Goal: Task Accomplishment & Management: Manage account settings

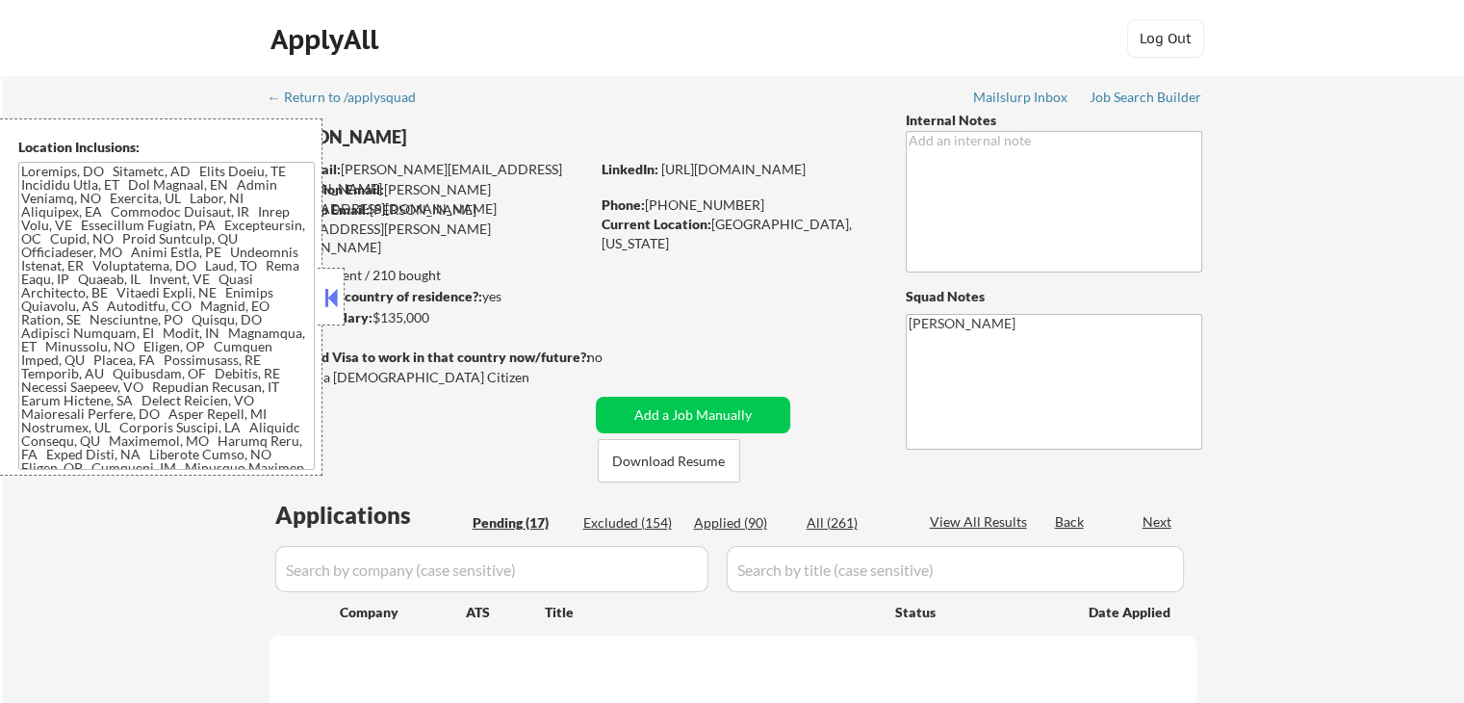
select select ""pending""
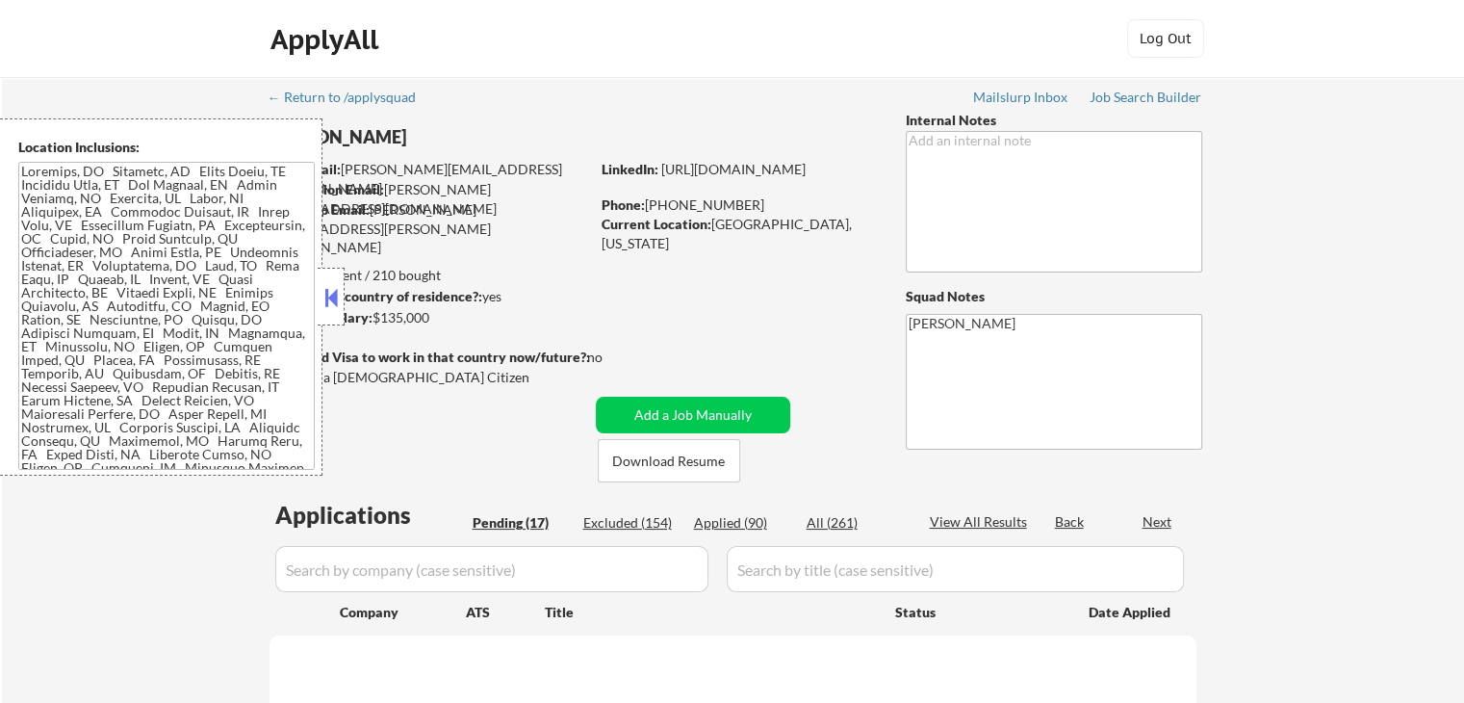
select select ""pending""
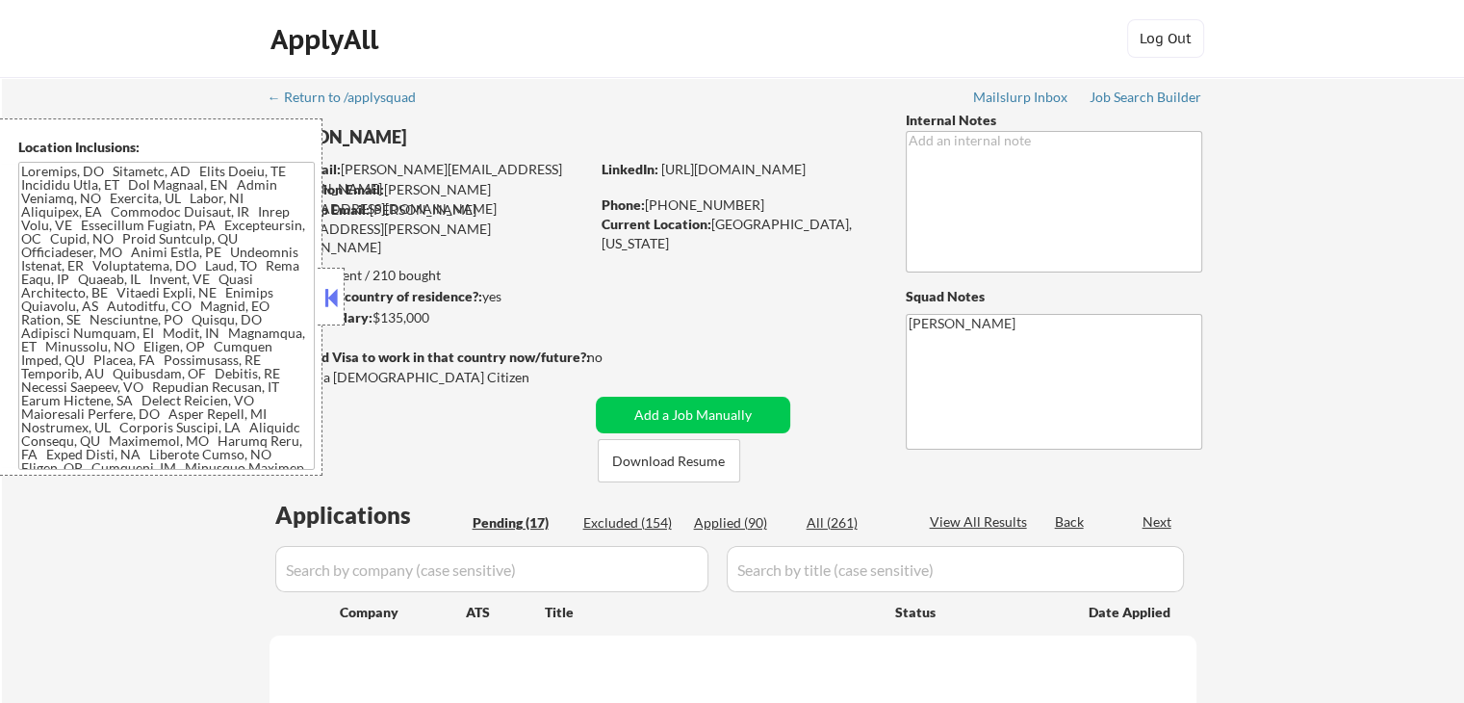
select select ""pending""
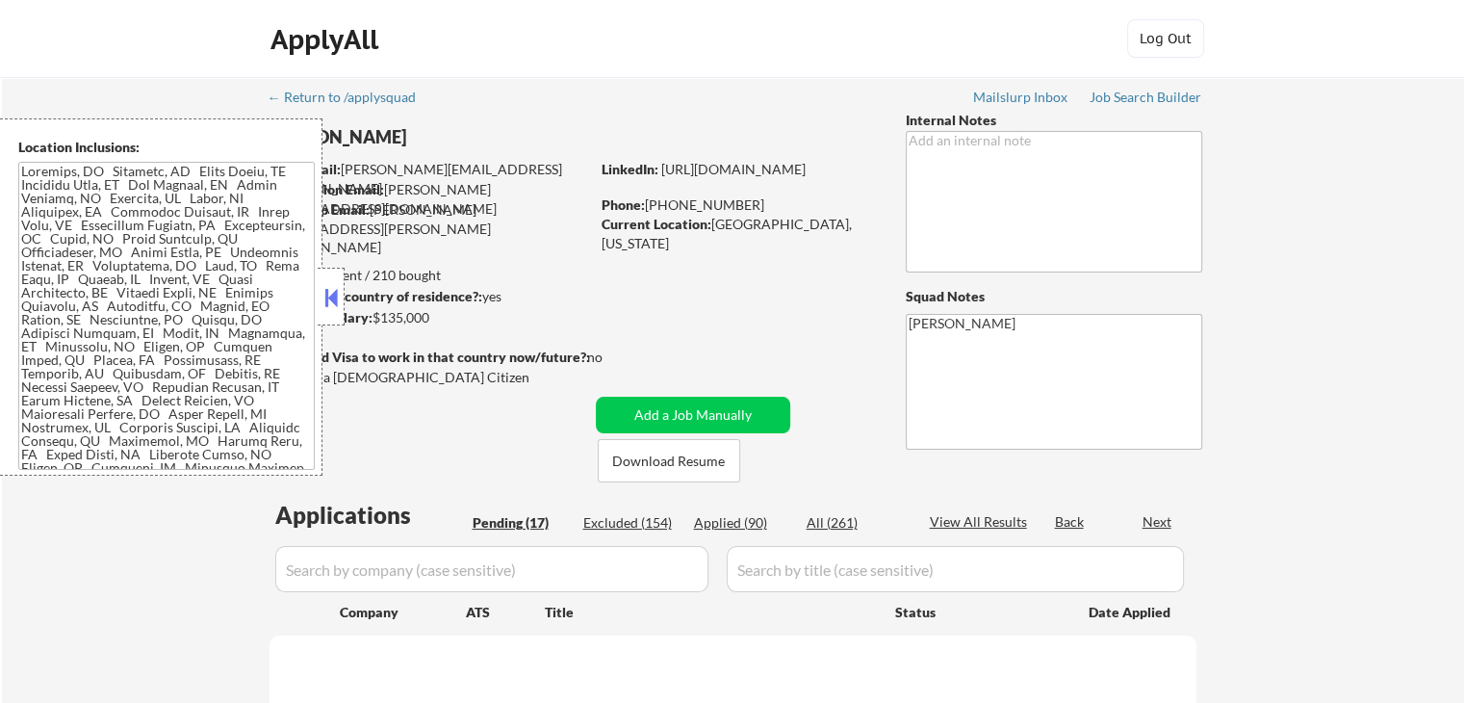
select select ""pending""
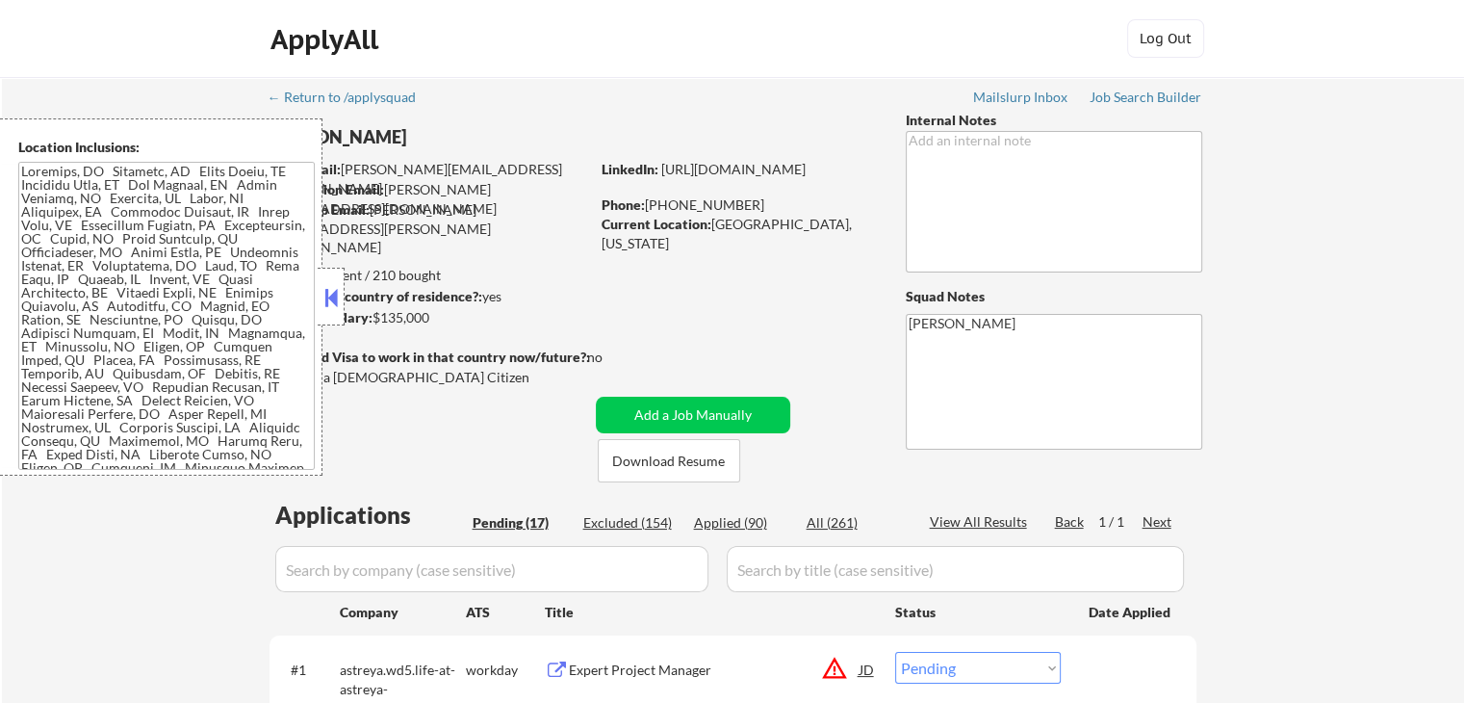
click at [333, 294] on button at bounding box center [331, 297] width 21 height 29
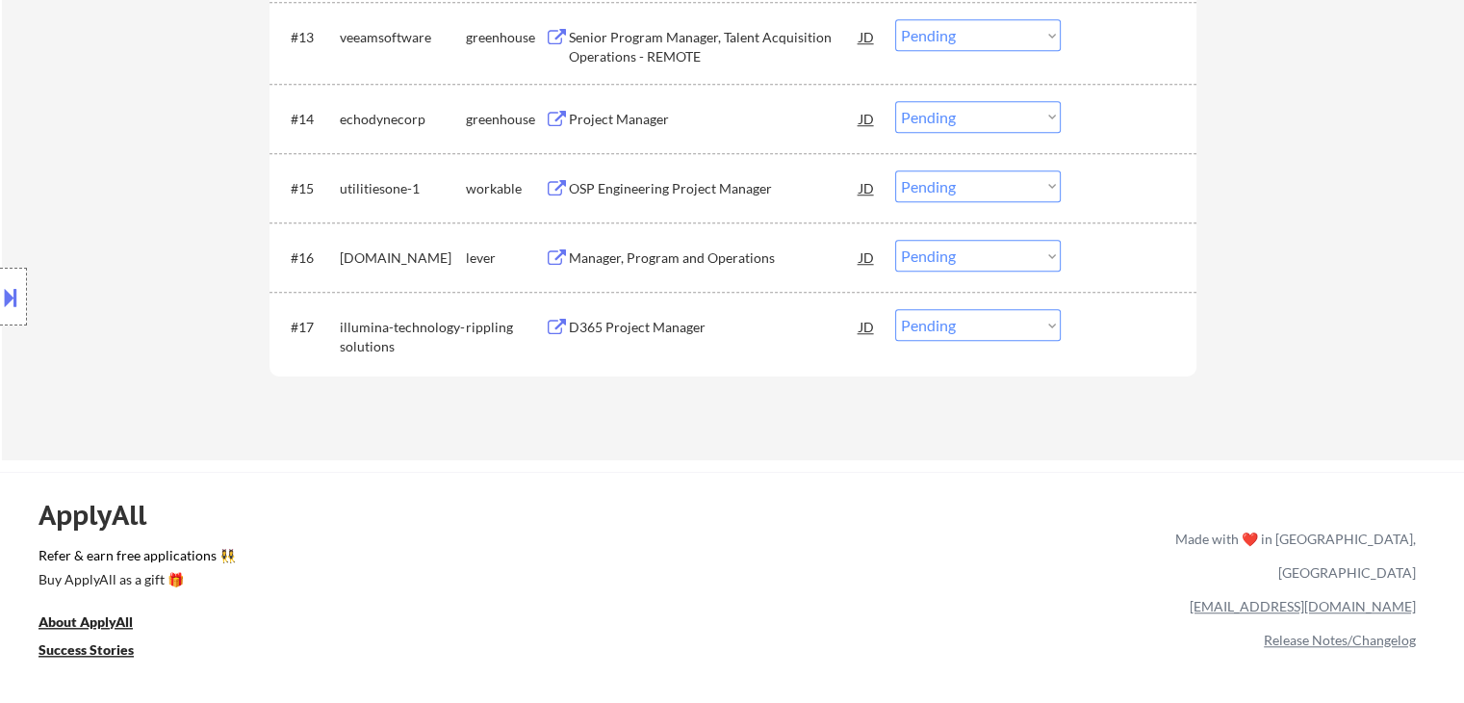
scroll to position [1637, 0]
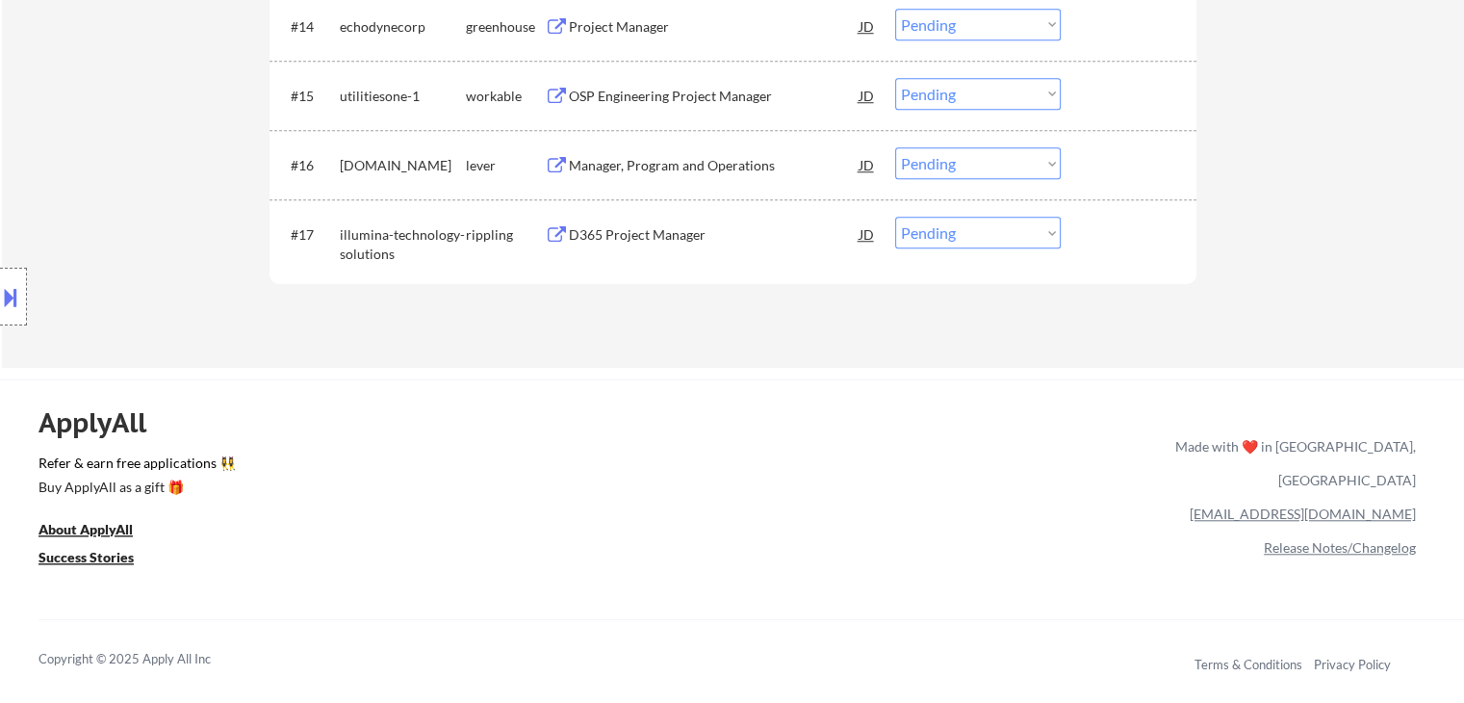
click at [624, 234] on div "D365 Project Manager" at bounding box center [714, 234] width 291 height 19
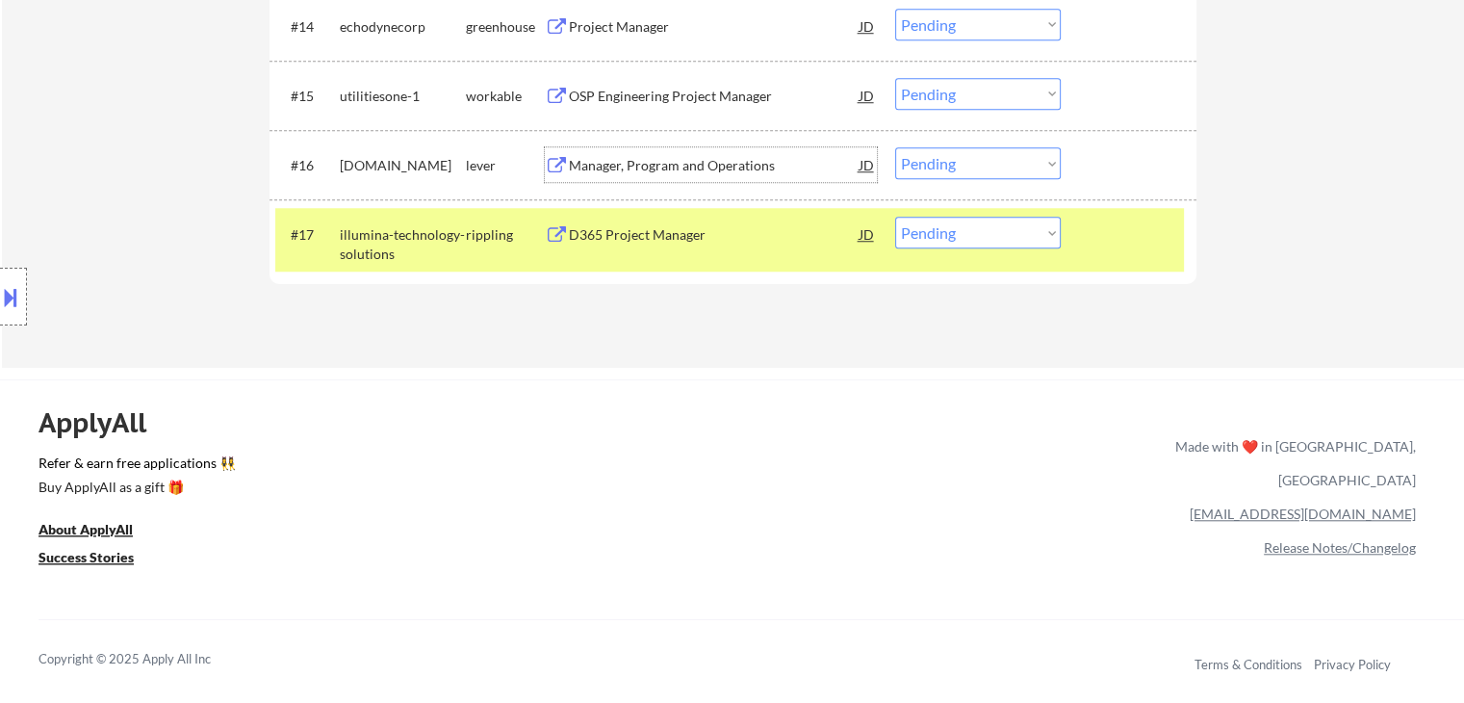
drag, startPoint x: 626, startPoint y: 171, endPoint x: 647, endPoint y: 113, distance: 62.4
click at [626, 170] on div "Manager, Program and Operations" at bounding box center [714, 165] width 291 height 19
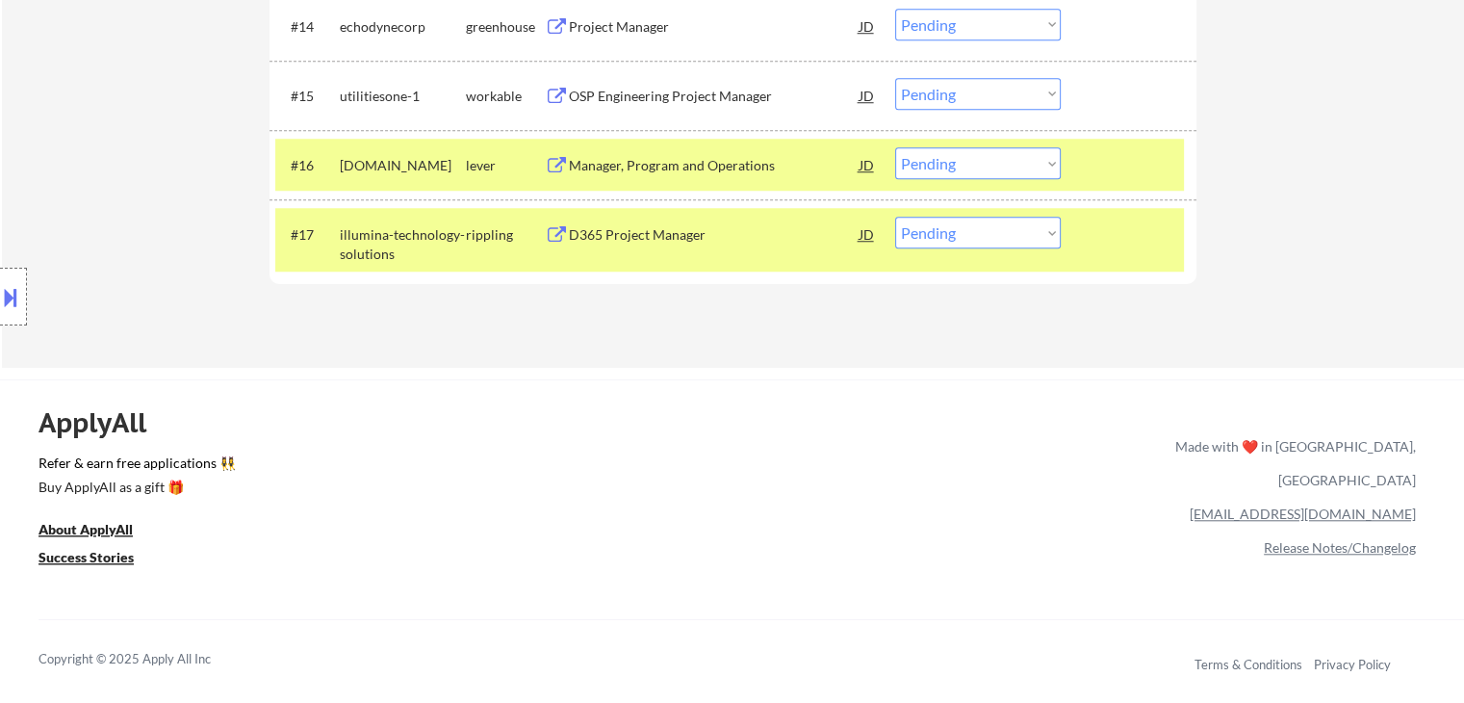
click at [650, 87] on div "OSP Engineering Project Manager" at bounding box center [714, 96] width 291 height 19
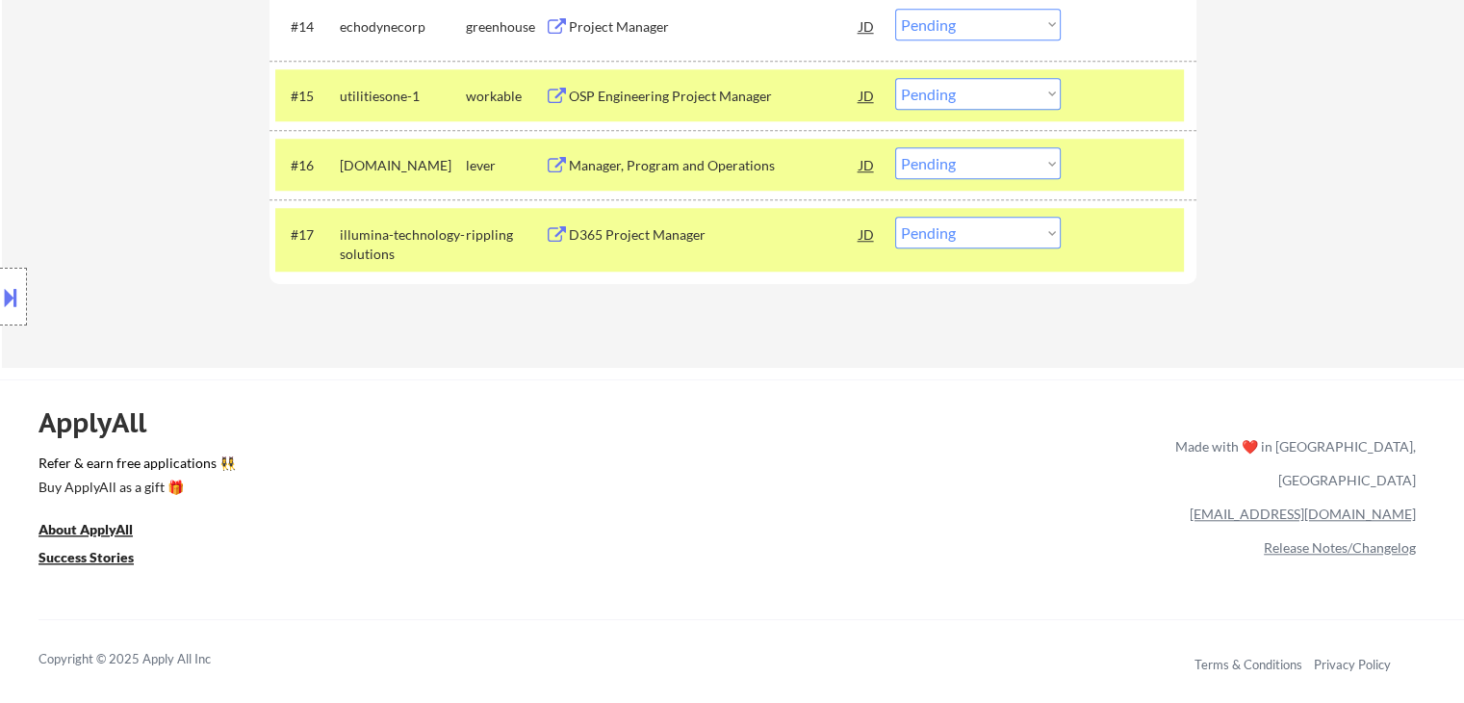
click at [639, 33] on div "Project Manager" at bounding box center [714, 26] width 291 height 19
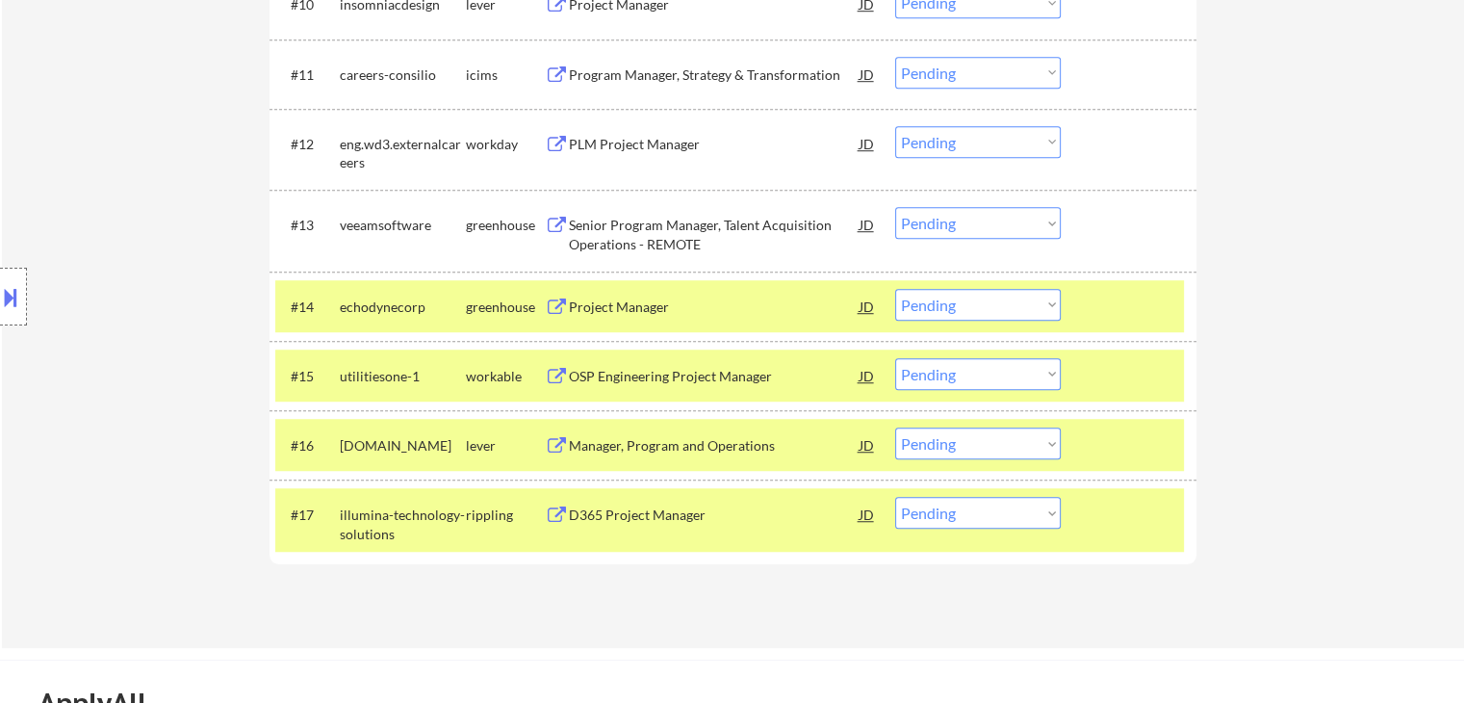
scroll to position [1348, 0]
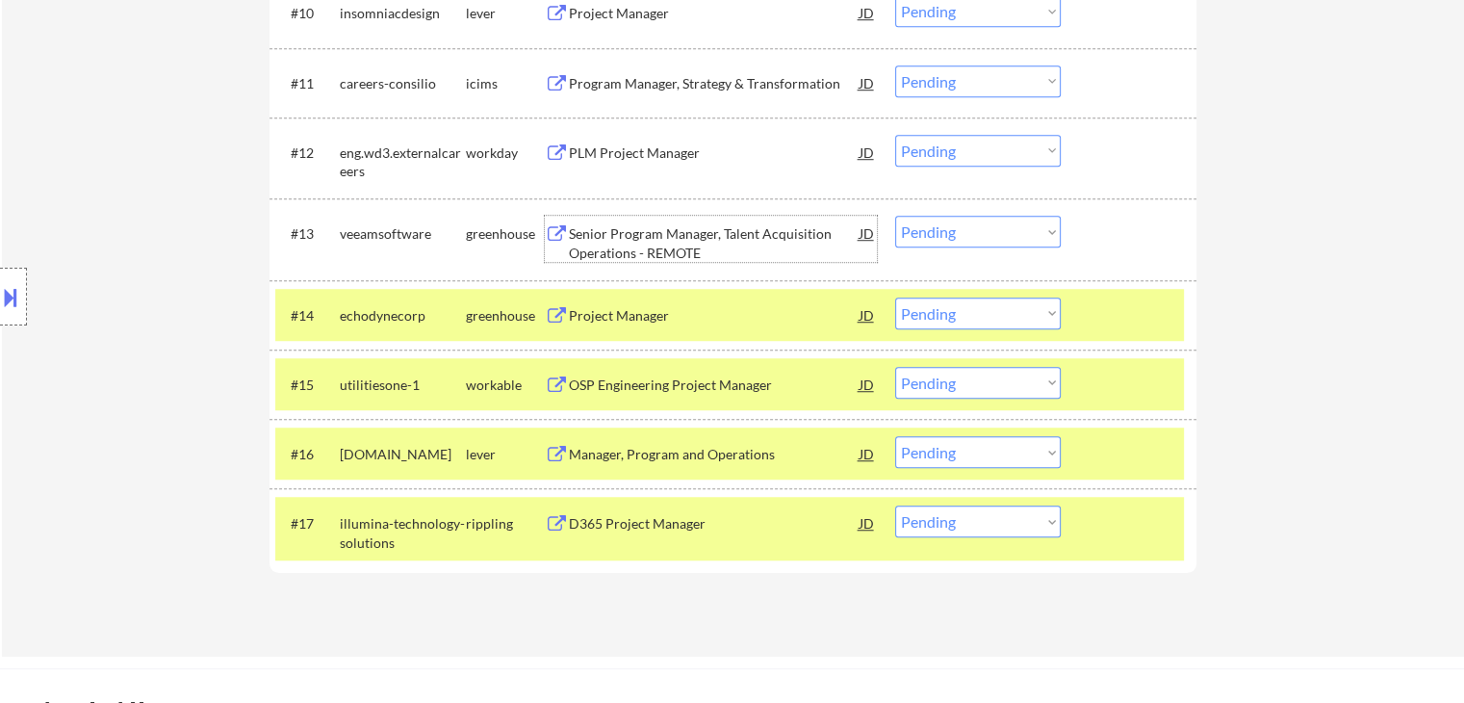
click at [598, 246] on div "Senior Program Manager, Talent Acquisition Operations - REMOTE" at bounding box center [714, 243] width 291 height 38
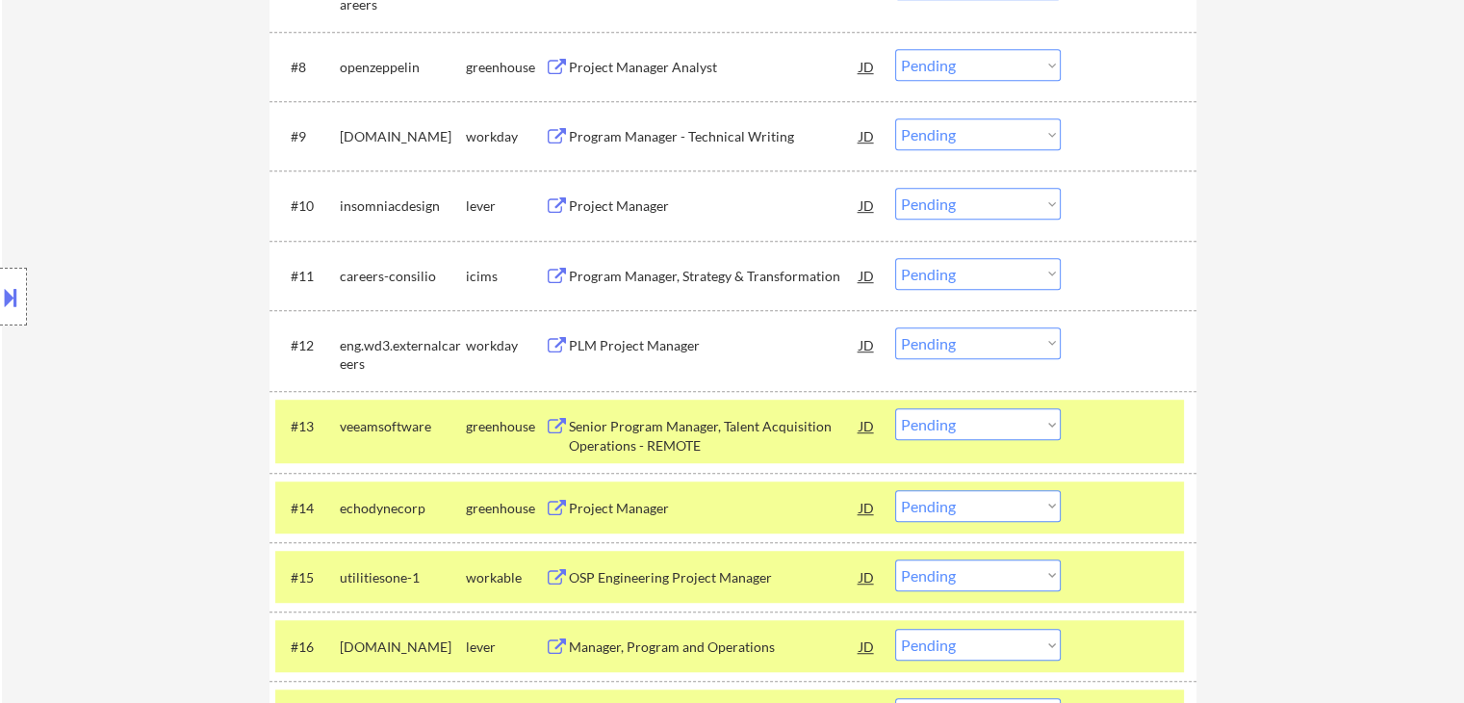
scroll to position [1059, 0]
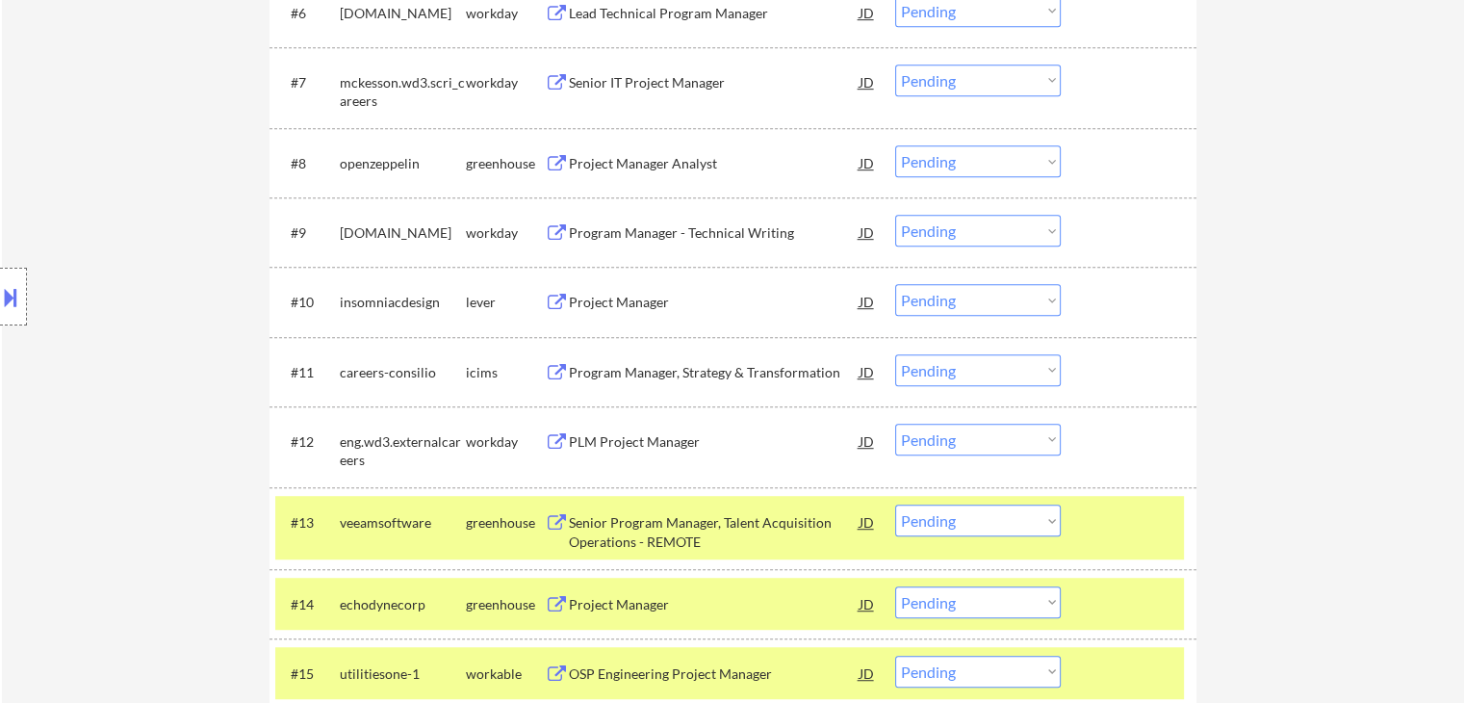
click at [603, 304] on div "Project Manager" at bounding box center [714, 302] width 291 height 19
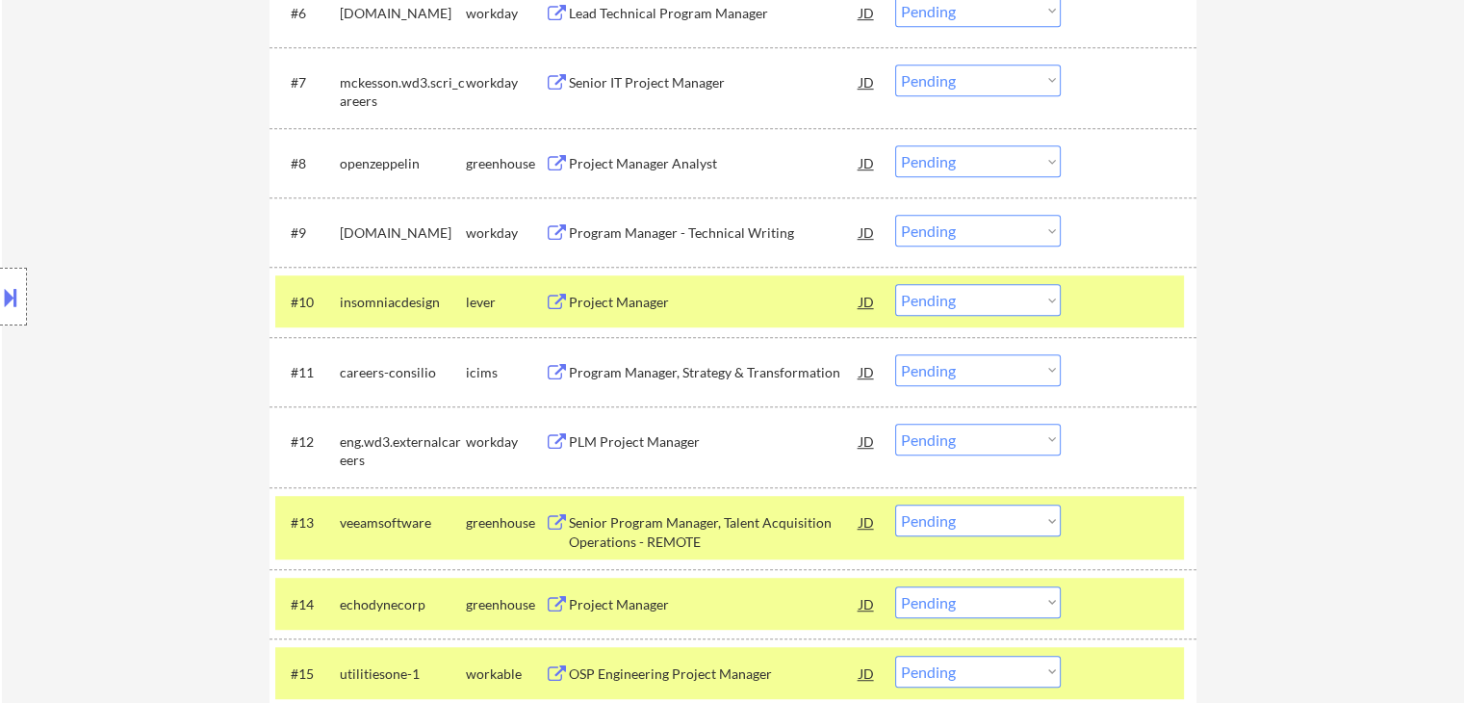
click at [608, 168] on div "Project Manager Analyst" at bounding box center [714, 163] width 291 height 19
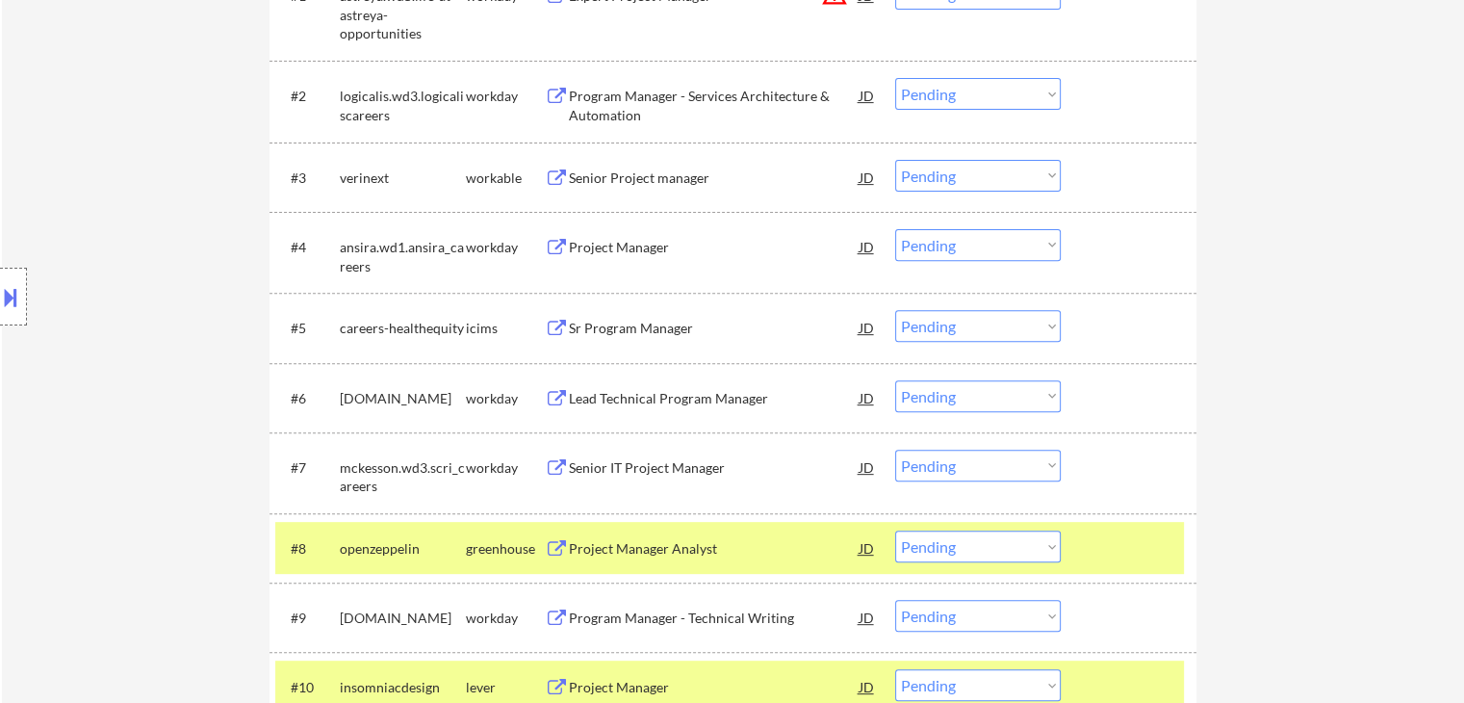
scroll to position [578, 0]
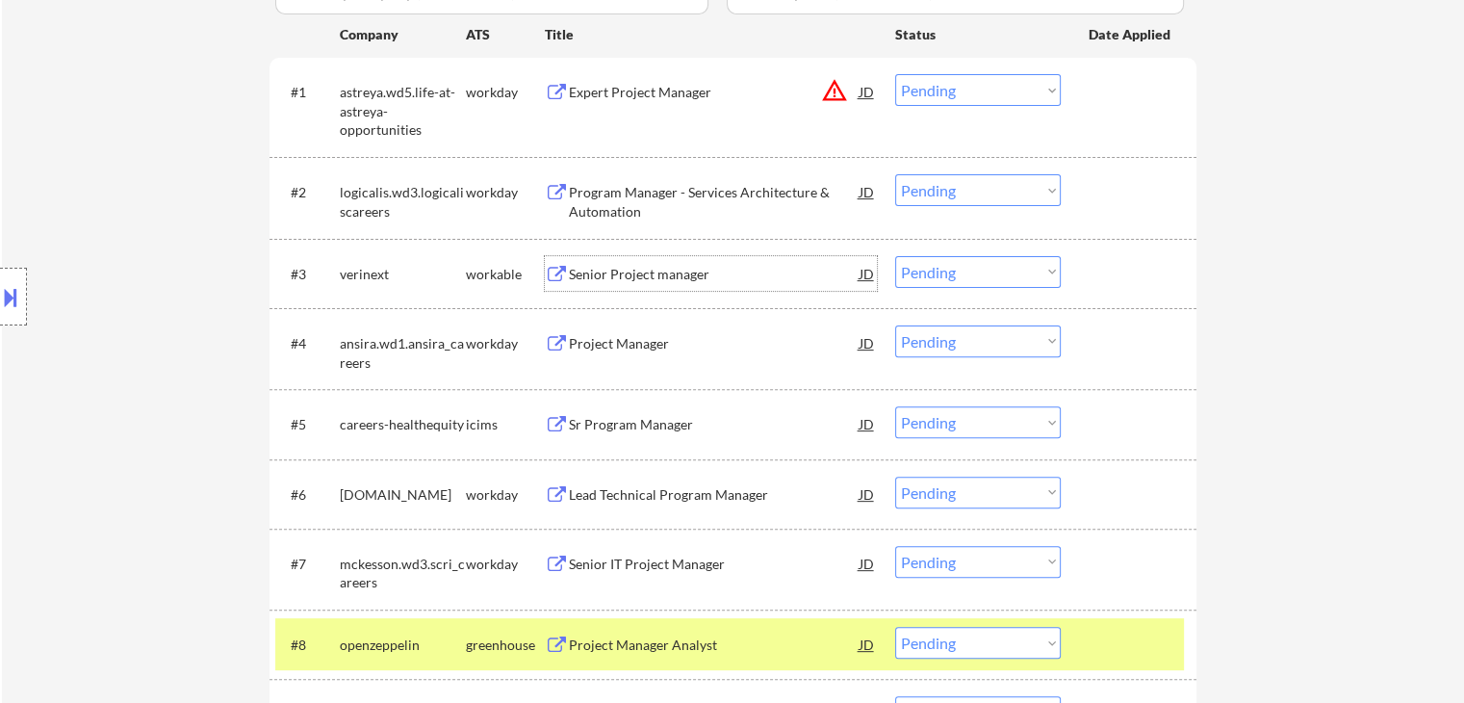
click at [622, 263] on div "Senior Project manager" at bounding box center [714, 273] width 291 height 35
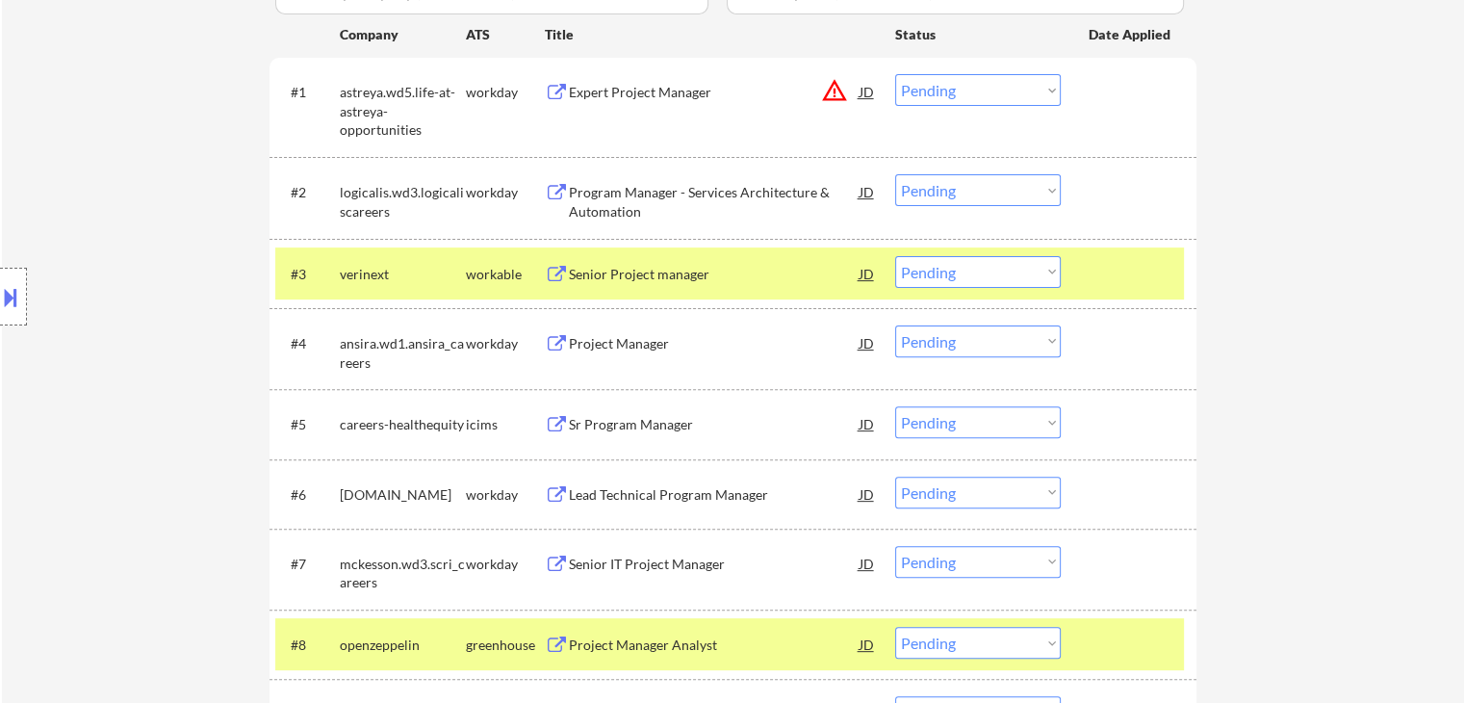
scroll to position [1519, 0]
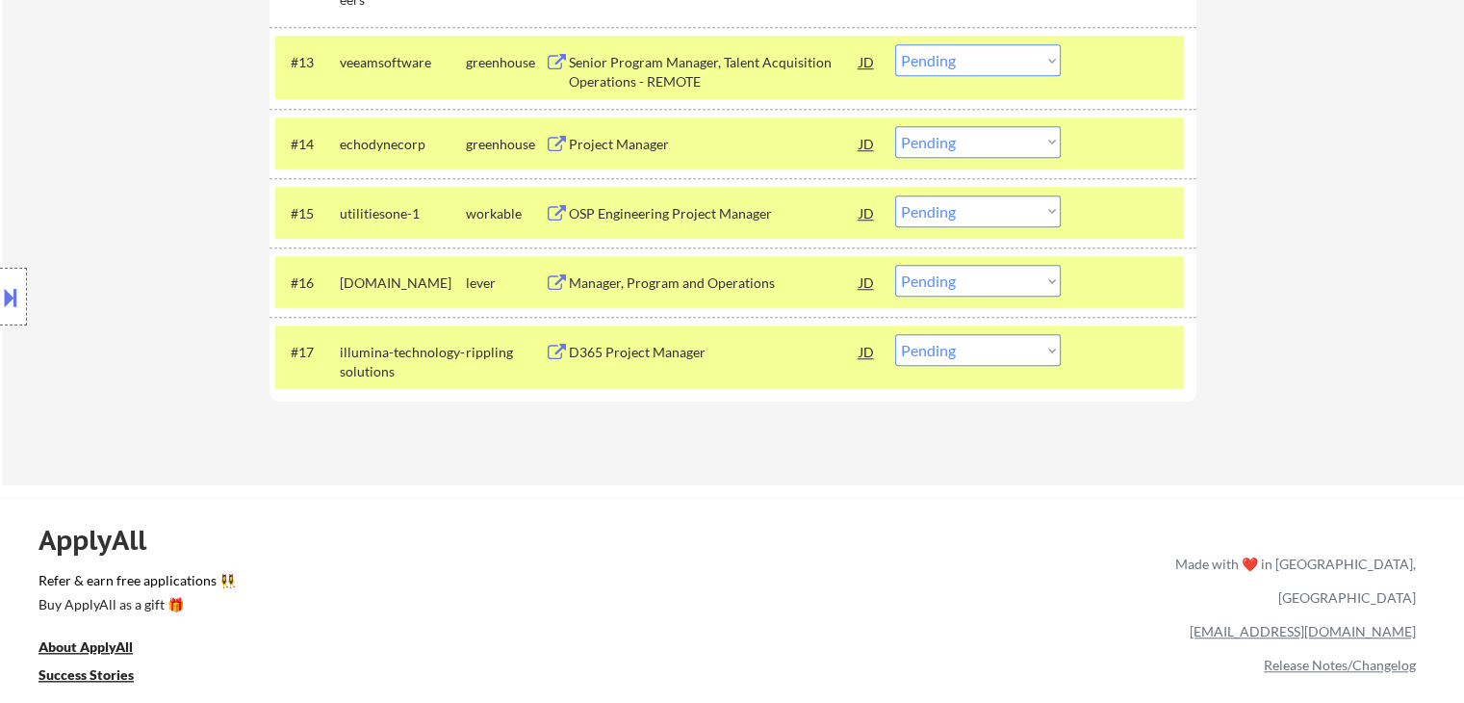
click at [976, 350] on select "Choose an option... Pending Applied Excluded (Questions) Excluded (Expired) Exc…" at bounding box center [978, 350] width 166 height 32
select select ""applied""
click at [895, 334] on select "Choose an option... Pending Applied Excluded (Questions) Excluded (Expired) Exc…" at bounding box center [978, 350] width 166 height 32
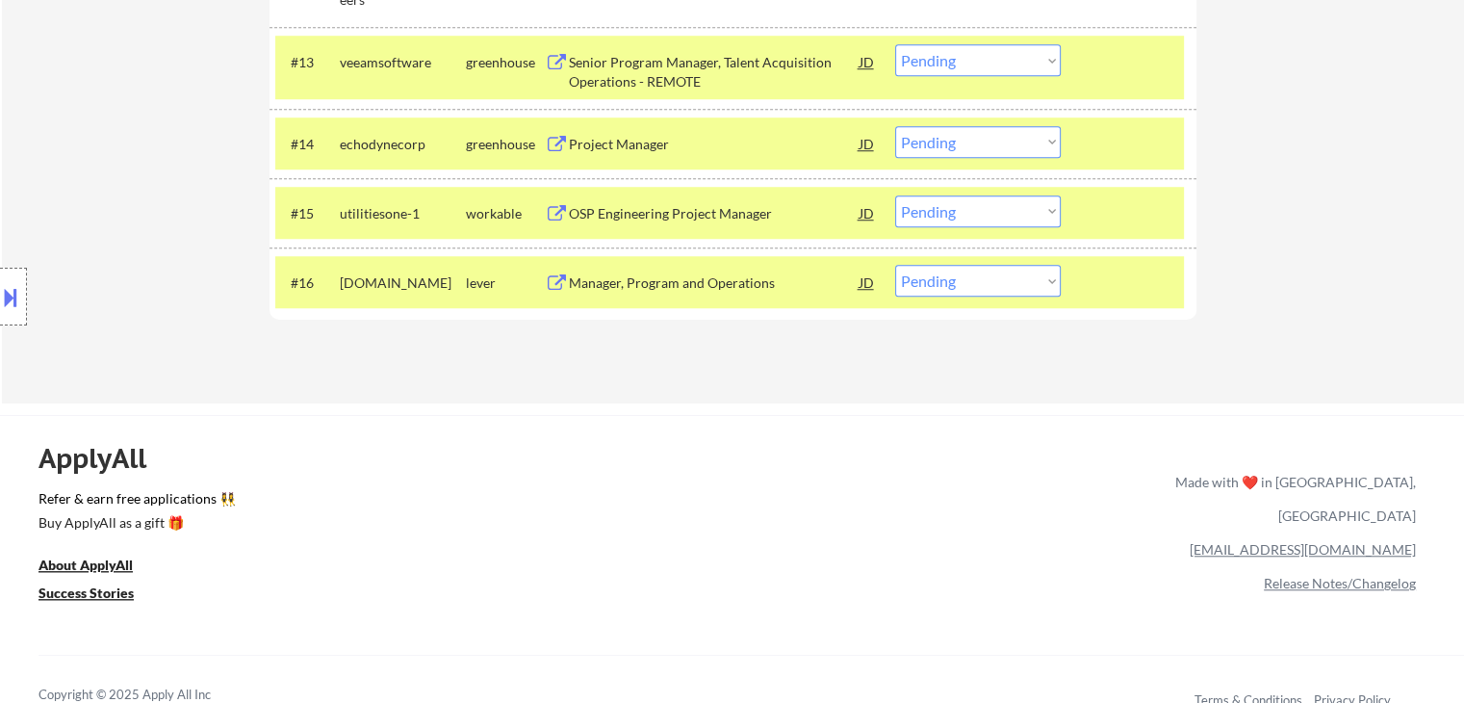
click at [0, 290] on button at bounding box center [10, 297] width 21 height 32
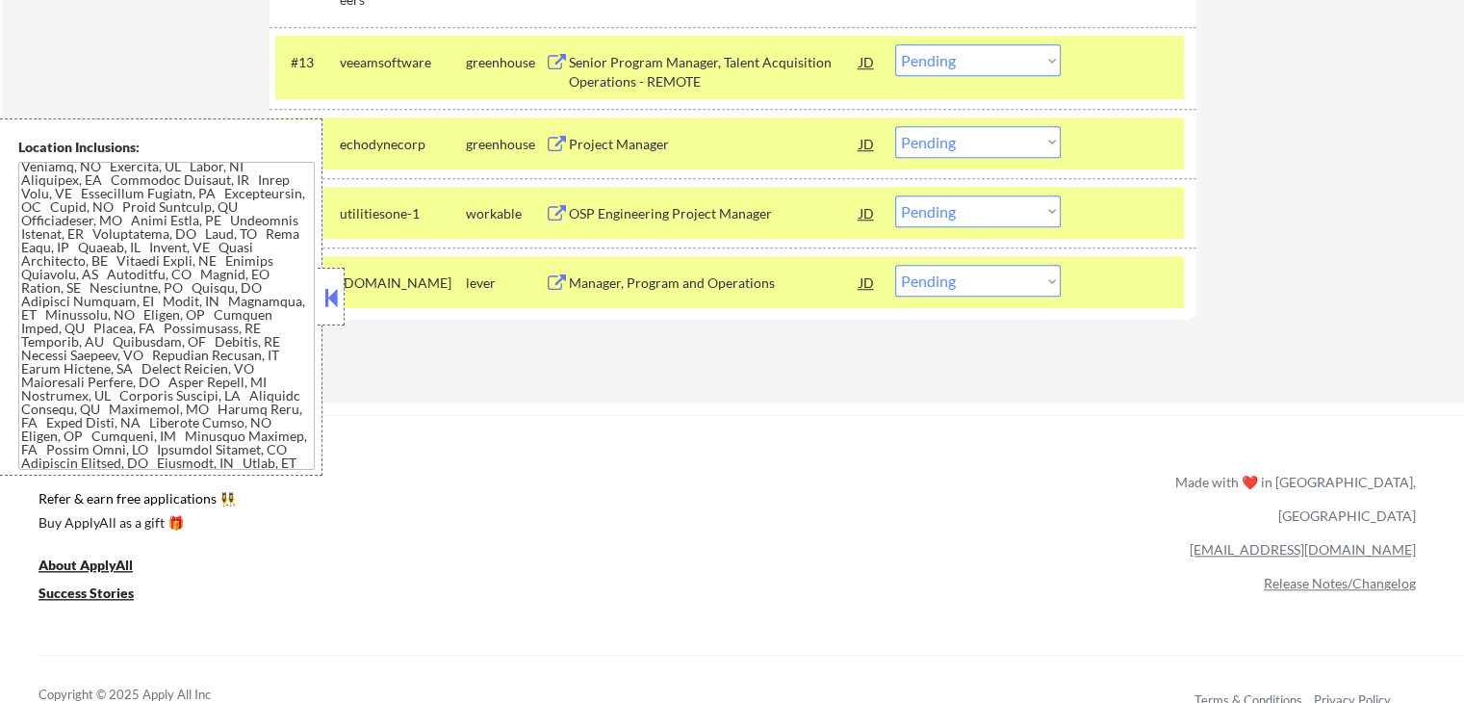
scroll to position [47, 0]
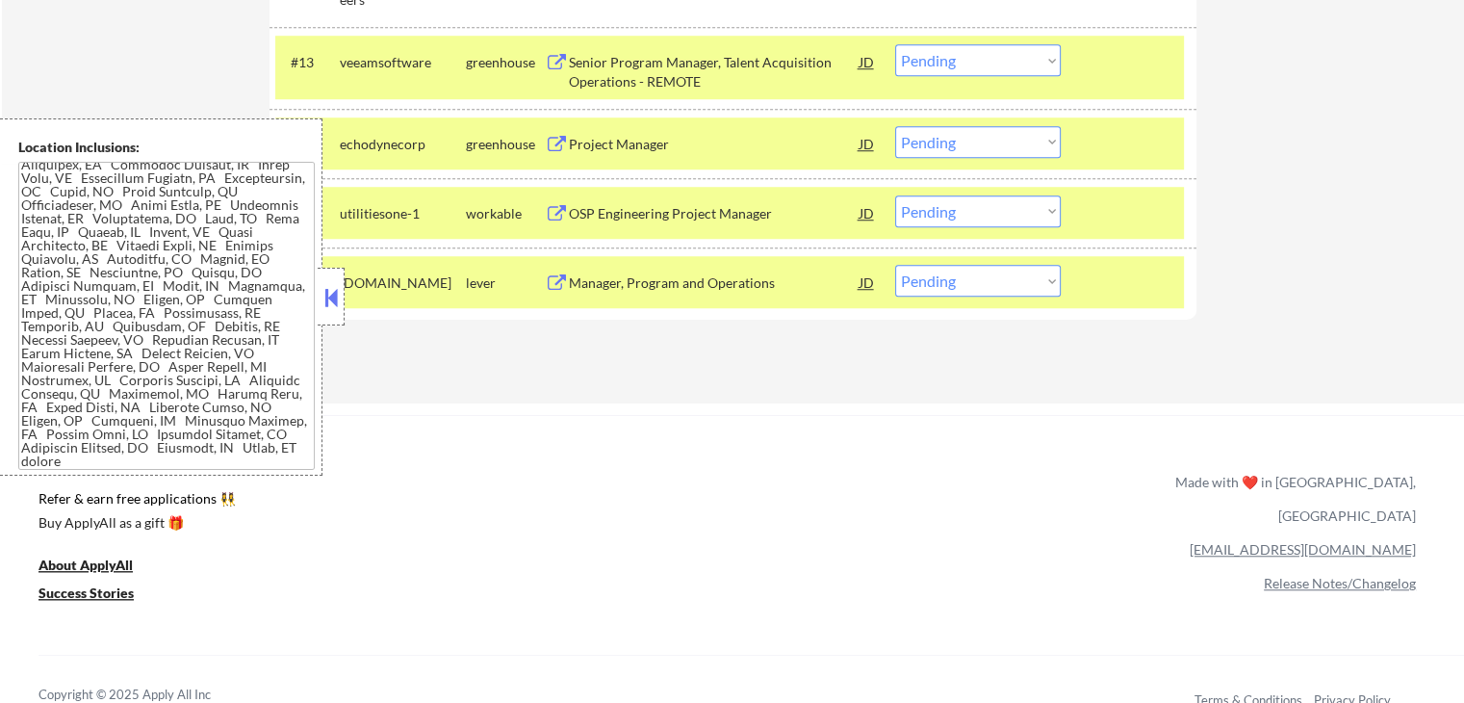
click at [334, 307] on button at bounding box center [331, 297] width 21 height 29
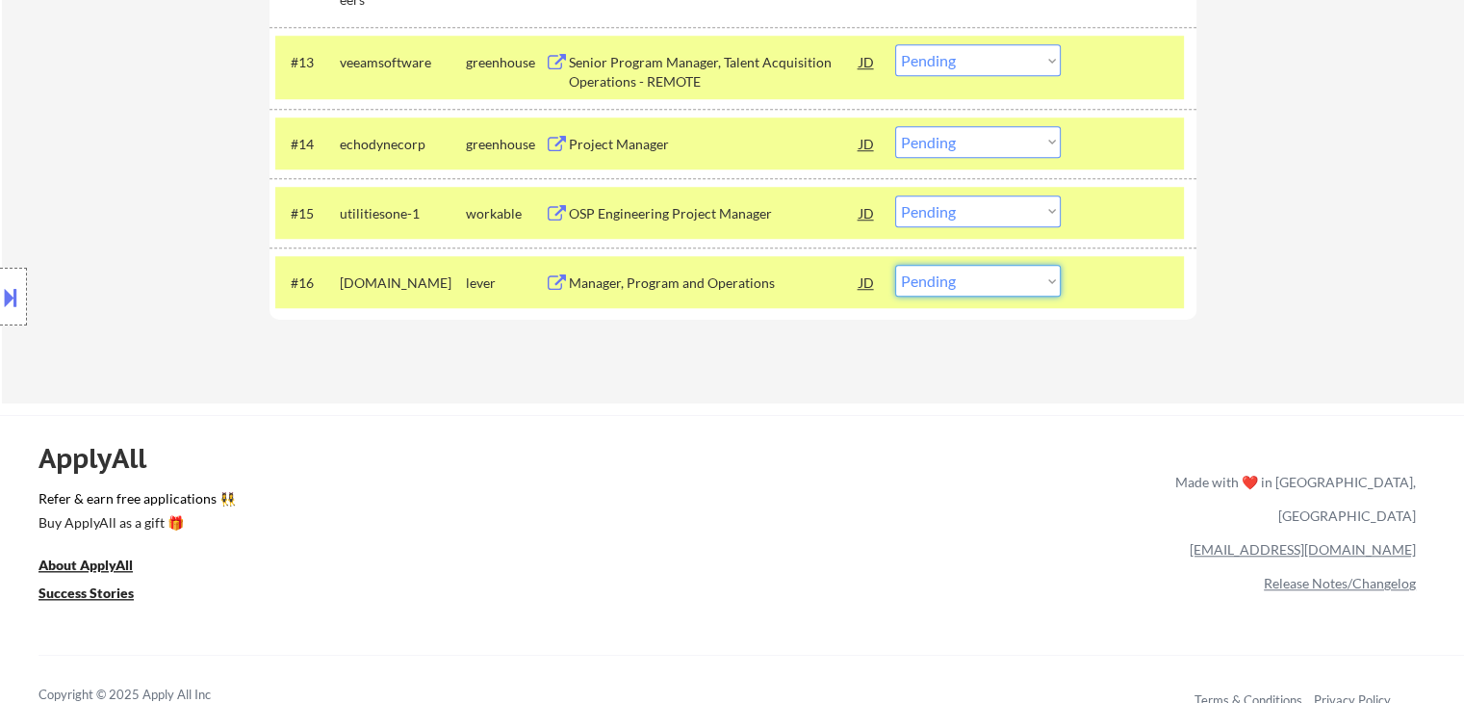
click at [940, 294] on select "Choose an option... Pending Applied Excluded (Questions) Excluded (Expired) Exc…" at bounding box center [978, 281] width 166 height 32
select select ""excluded""
click at [895, 265] on select "Choose an option... Pending Applied Excluded (Questions) Excluded (Expired) Exc…" at bounding box center [978, 281] width 166 height 32
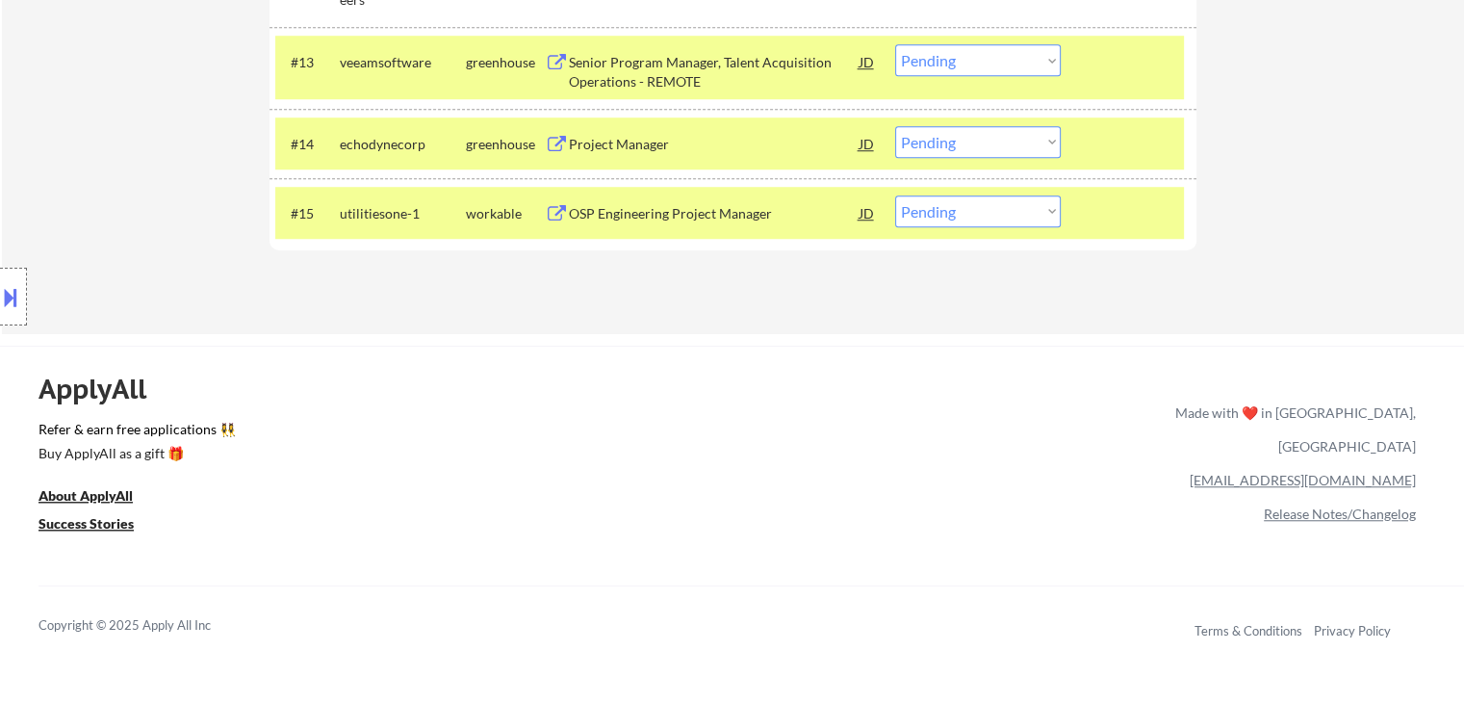
drag, startPoint x: 968, startPoint y: 208, endPoint x: 966, endPoint y: 218, distance: 9.8
click at [968, 208] on select "Choose an option... Pending Applied Excluded (Questions) Excluded (Expired) Exc…" at bounding box center [978, 211] width 166 height 32
select select ""excluded""
click at [895, 195] on select "Choose an option... Pending Applied Excluded (Questions) Excluded (Expired) Exc…" at bounding box center [978, 211] width 166 height 32
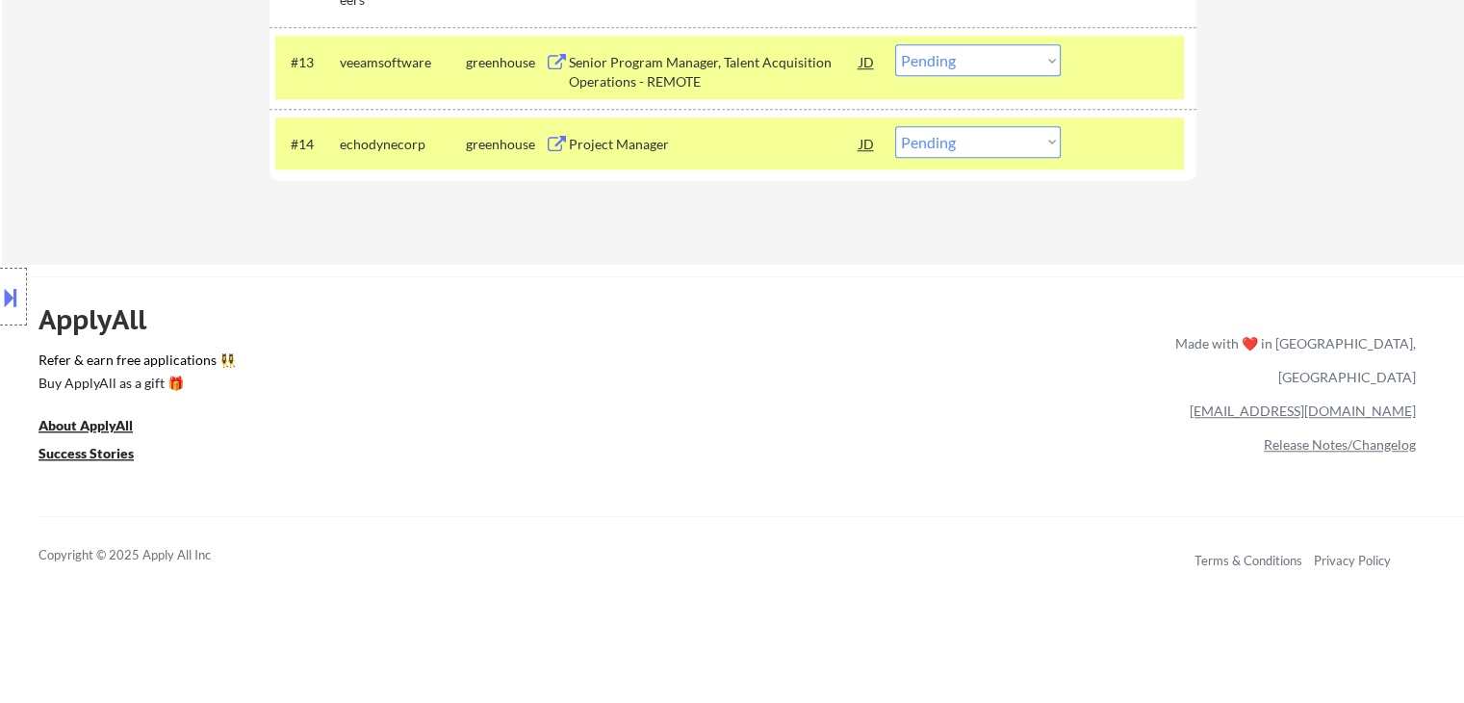
click at [964, 135] on select "Choose an option... Pending Applied Excluded (Questions) Excluded (Expired) Exc…" at bounding box center [978, 142] width 166 height 32
select select ""excluded__salary_""
click at [895, 126] on select "Choose an option... Pending Applied Excluded (Questions) Excluded (Expired) Exc…" at bounding box center [978, 142] width 166 height 32
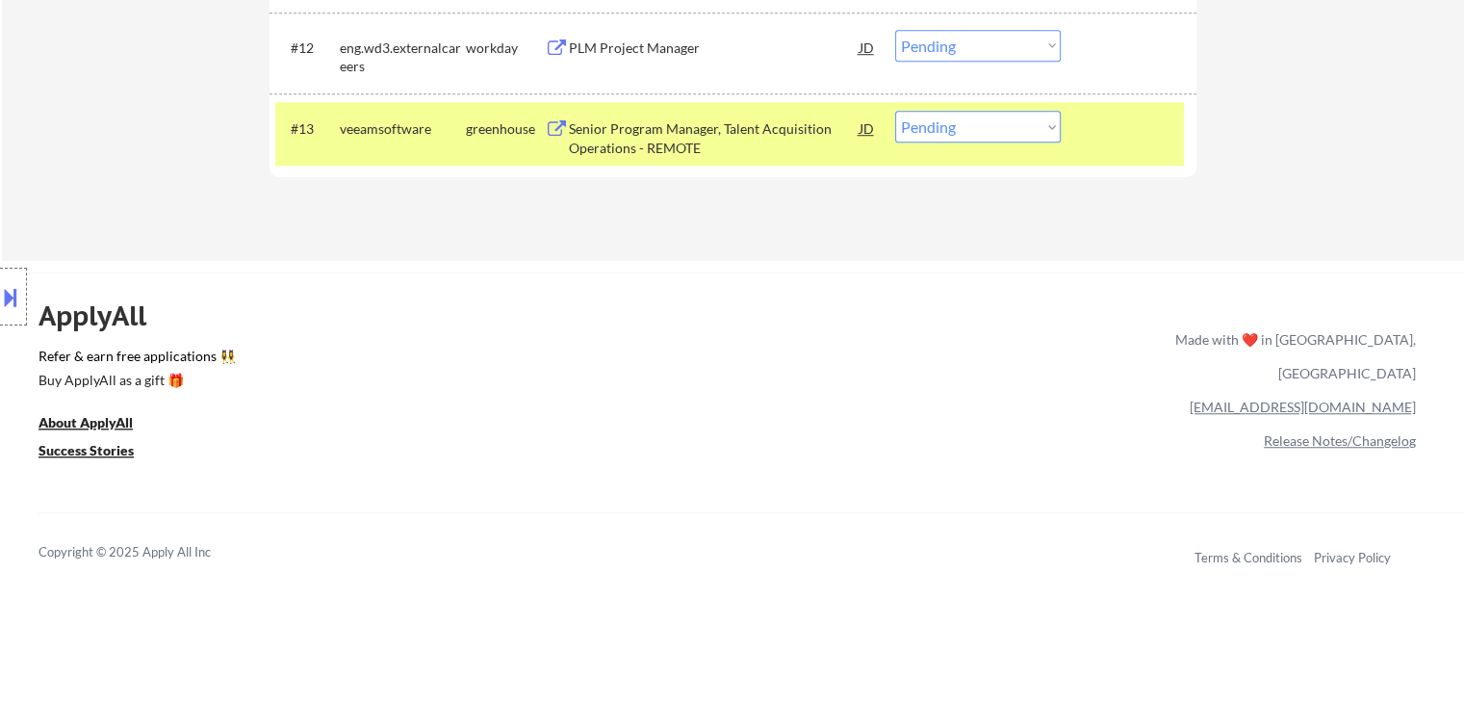
scroll to position [1423, 0]
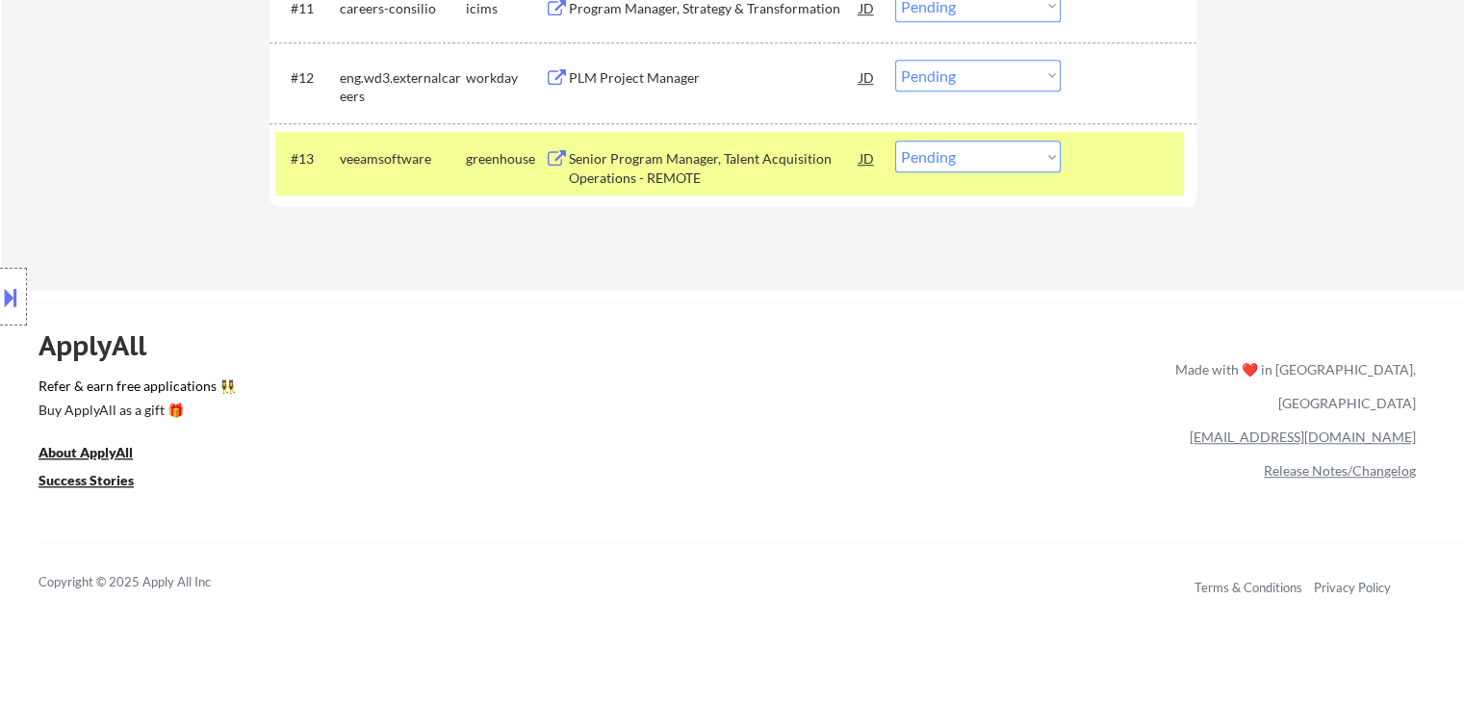
click at [950, 172] on div "#13 veeamsoftware greenhouse Senior Program Manager, Talent Acquisition Operati…" at bounding box center [729, 164] width 909 height 64
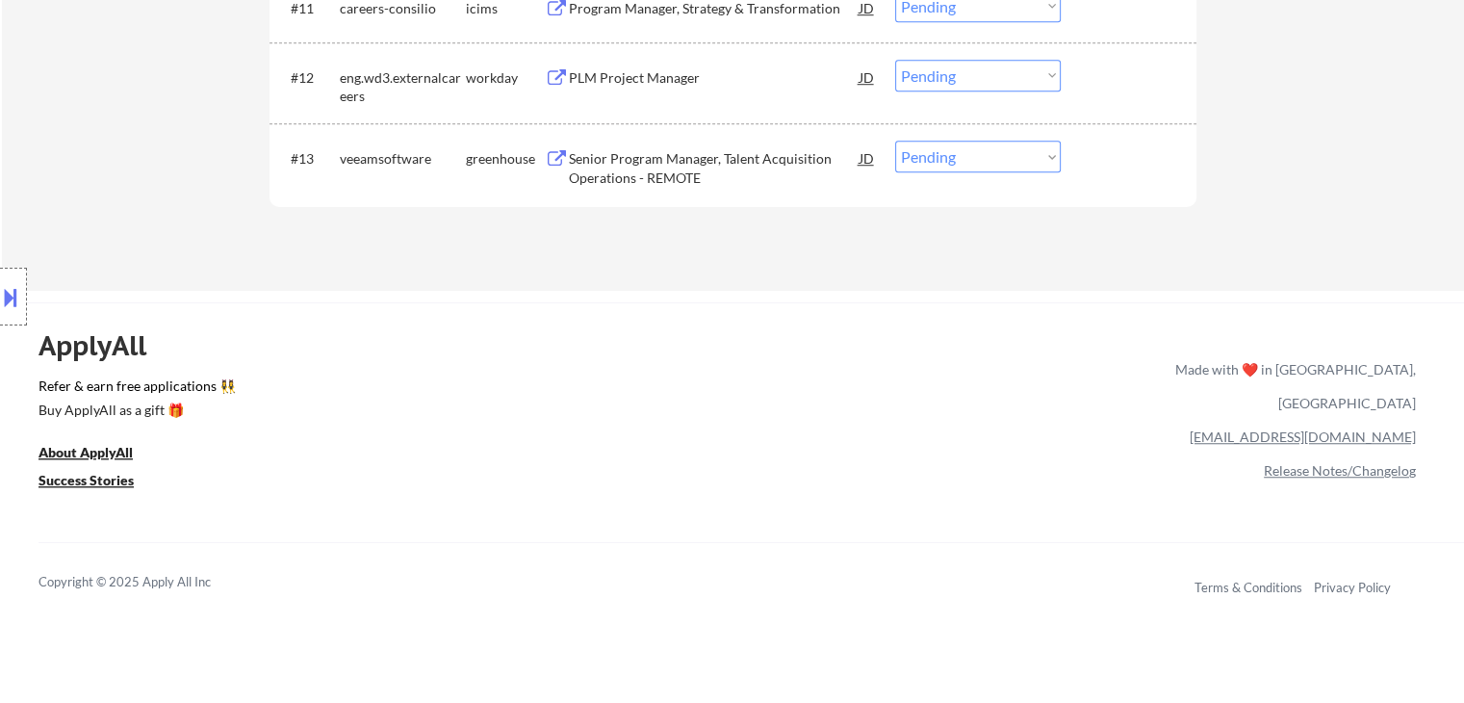
click at [942, 168] on select "Choose an option... Pending Applied Excluded (Questions) Excluded (Expired) Exc…" at bounding box center [978, 157] width 166 height 32
select select ""applied""
click at [895, 141] on select "Choose an option... Pending Applied Excluded (Questions) Excluded (Expired) Exc…" at bounding box center [978, 157] width 166 height 32
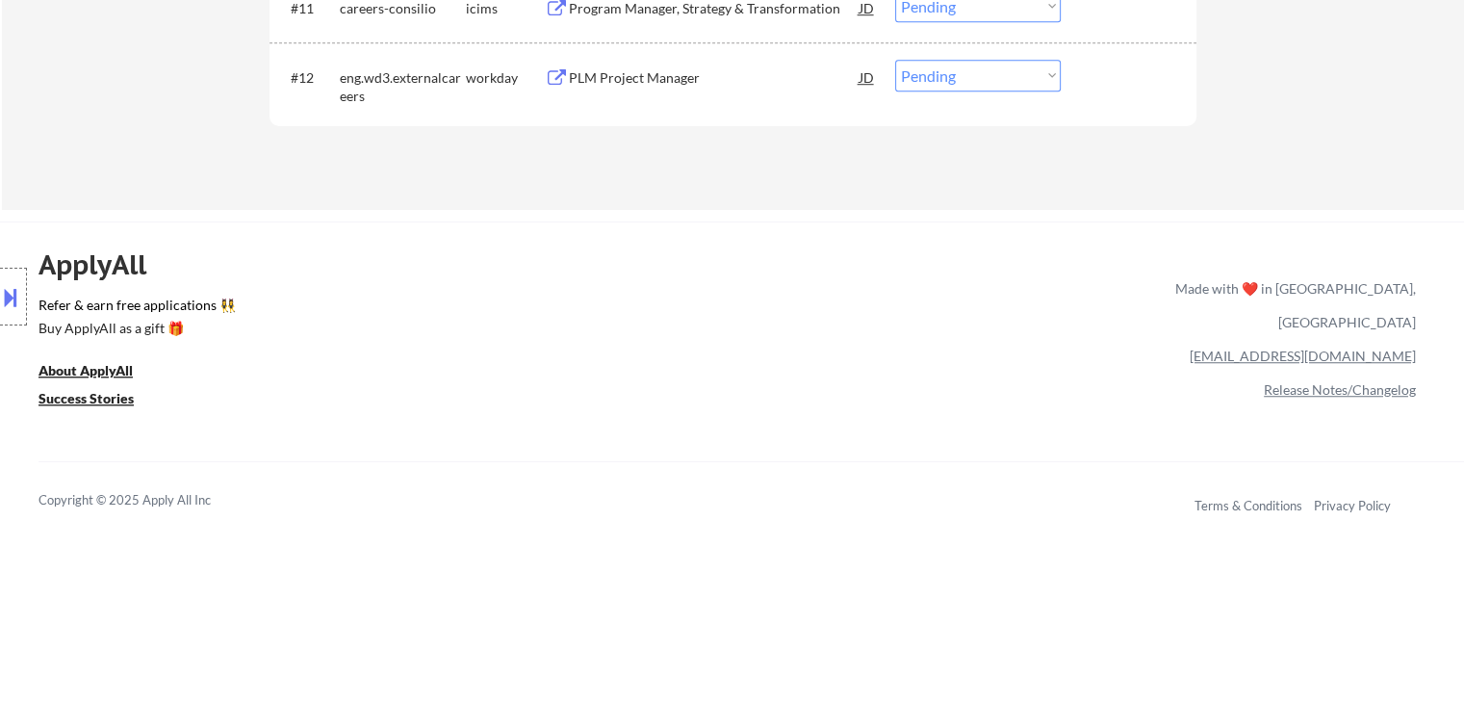
click at [0, 305] on button at bounding box center [10, 297] width 21 height 32
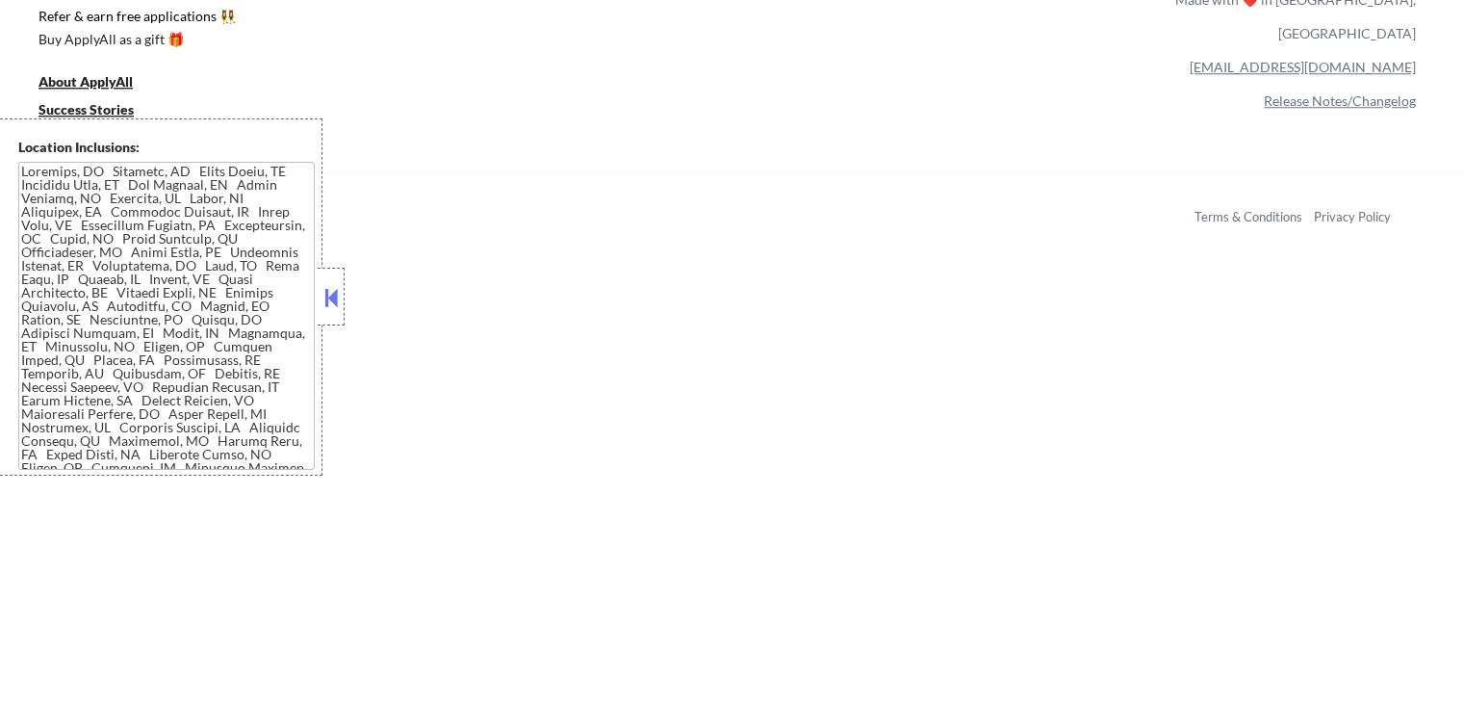
scroll to position [1009, 0]
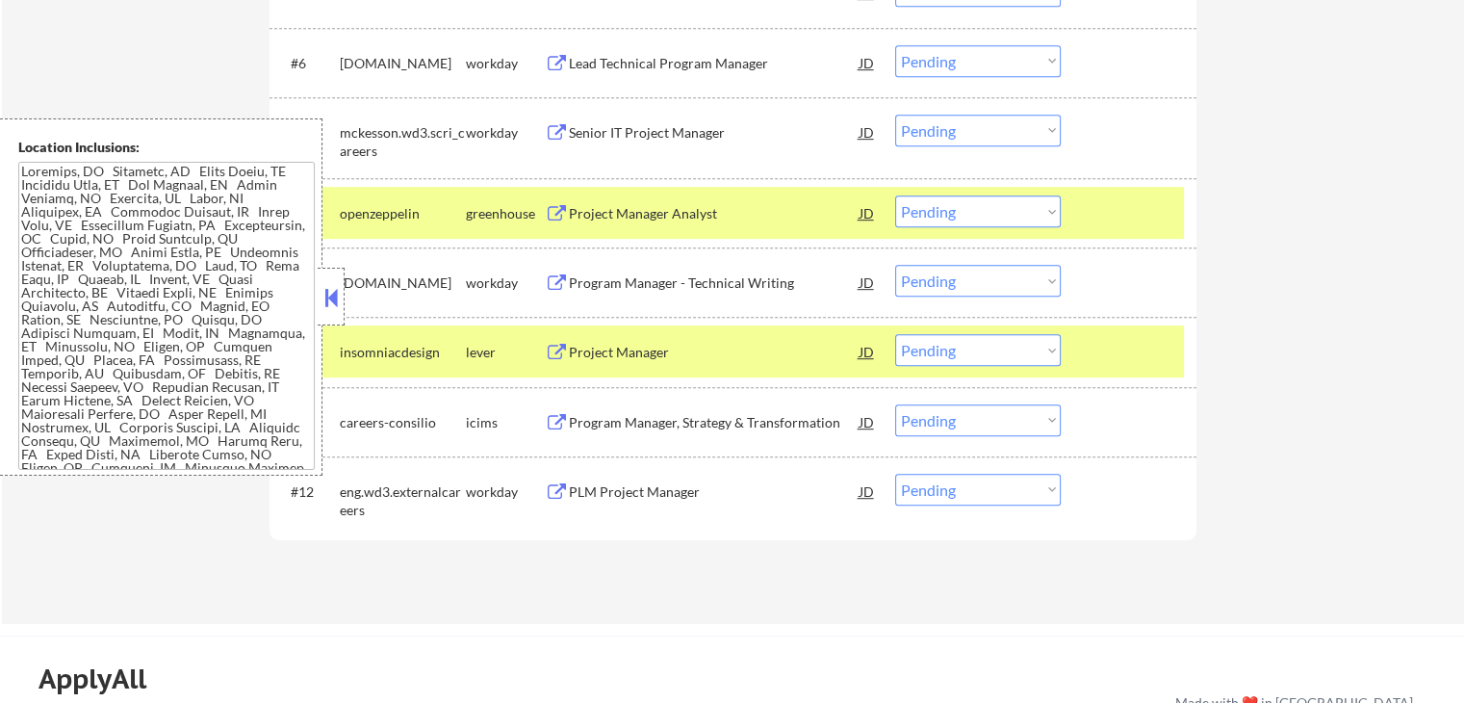
click at [325, 292] on button at bounding box center [331, 297] width 21 height 29
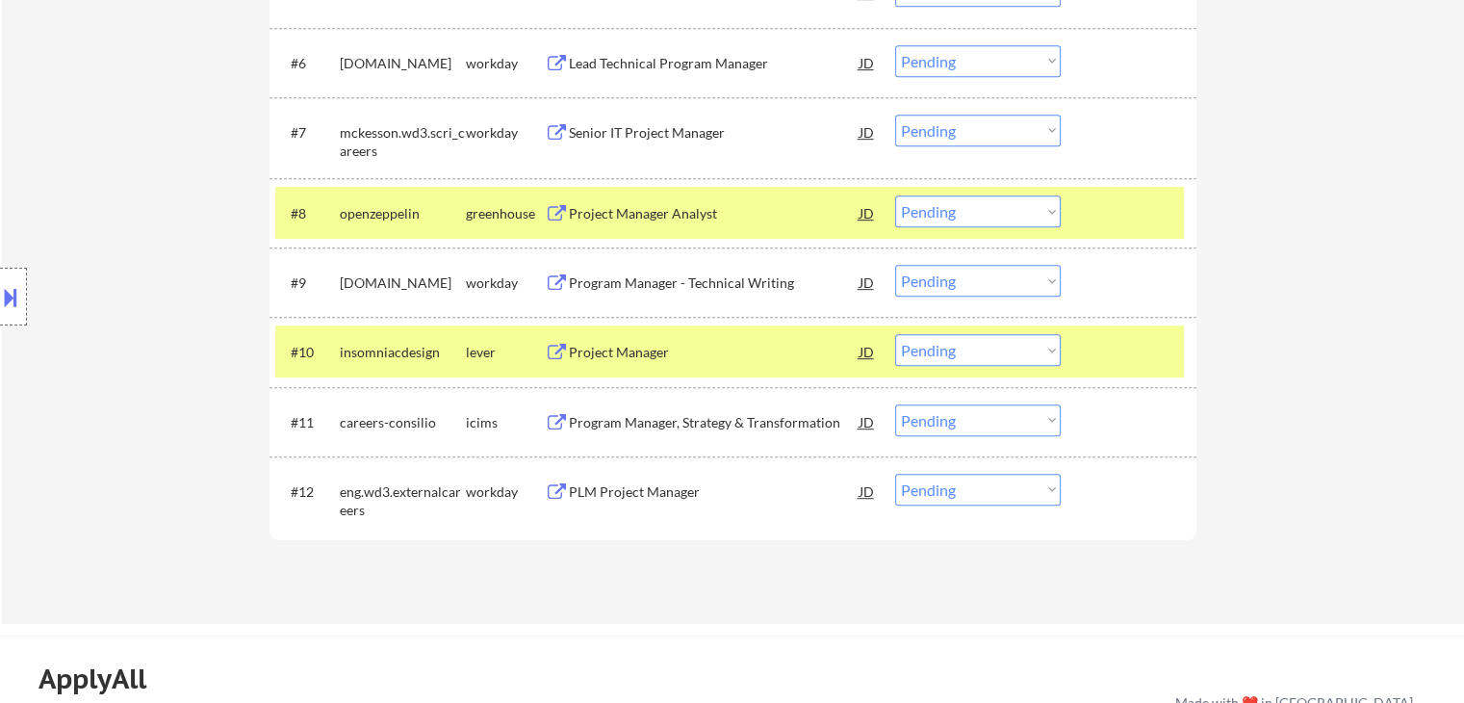
click at [963, 355] on select "Choose an option... Pending Applied Excluded (Questions) Excluded (Expired) Exc…" at bounding box center [978, 350] width 166 height 32
click at [895, 334] on select "Choose an option... Pending Applied Excluded (Questions) Excluded (Expired) Exc…" at bounding box center [978, 350] width 166 height 32
select select ""pending""
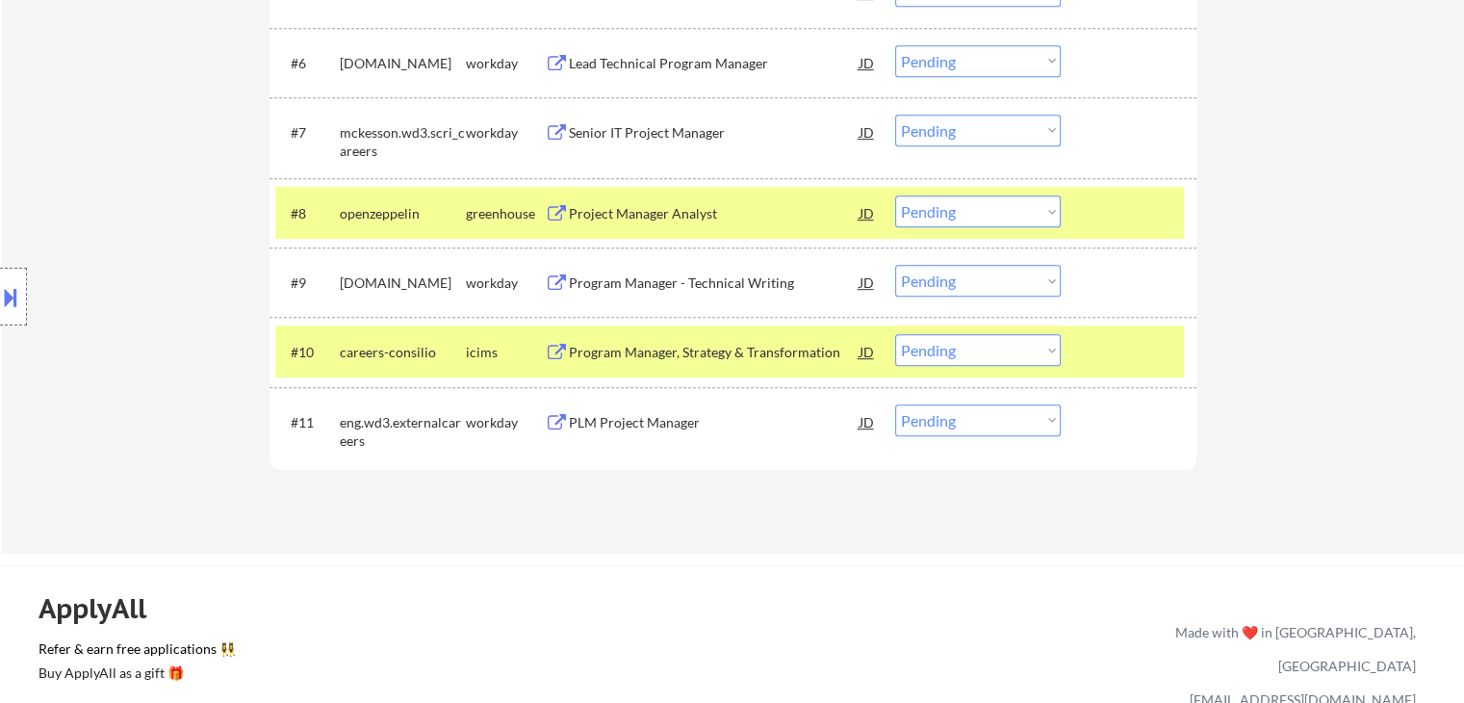
click at [924, 205] on select "Choose an option... Pending Applied Excluded (Questions) Excluded (Expired) Exc…" at bounding box center [978, 211] width 166 height 32
click at [895, 195] on select "Choose an option... Pending Applied Excluded (Questions) Excluded (Expired) Exc…" at bounding box center [978, 211] width 166 height 32
select select ""pending""
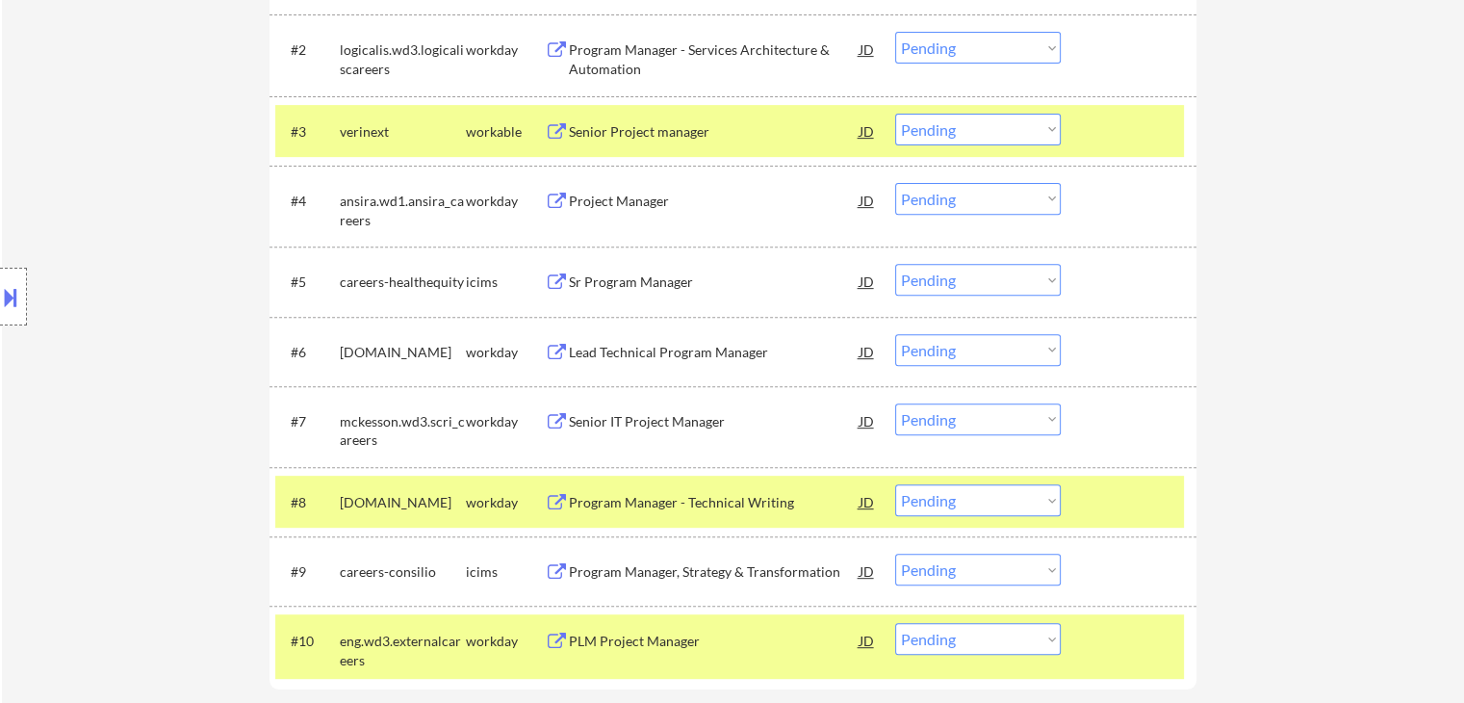
scroll to position [528, 0]
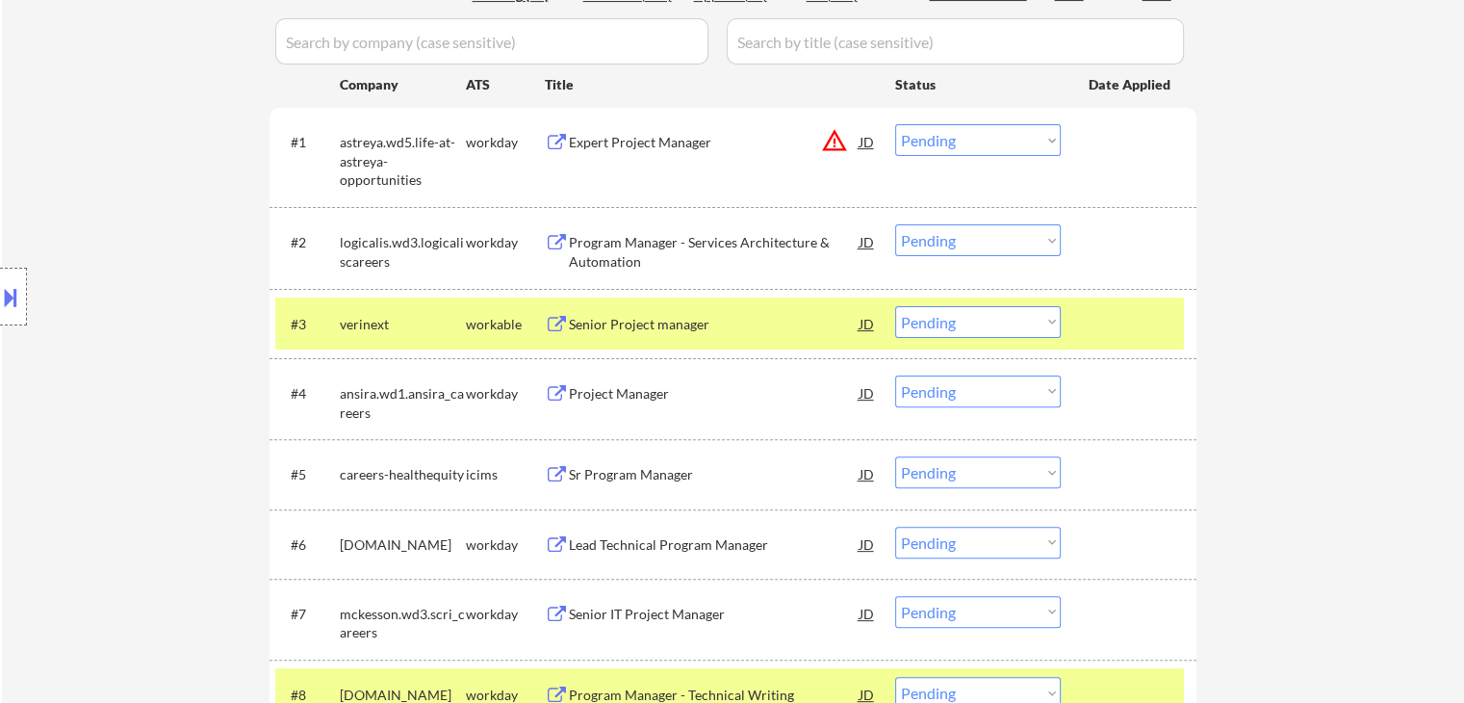
drag, startPoint x: 956, startPoint y: 329, endPoint x: 945, endPoint y: 325, distance: 12.2
click at [951, 329] on select "Choose an option... Pending Applied Excluded (Questions) Excluded (Expired) Exc…" at bounding box center [978, 322] width 166 height 32
click at [895, 306] on select "Choose an option... Pending Applied Excluded (Questions) Excluded (Expired) Exc…" at bounding box center [978, 322] width 166 height 32
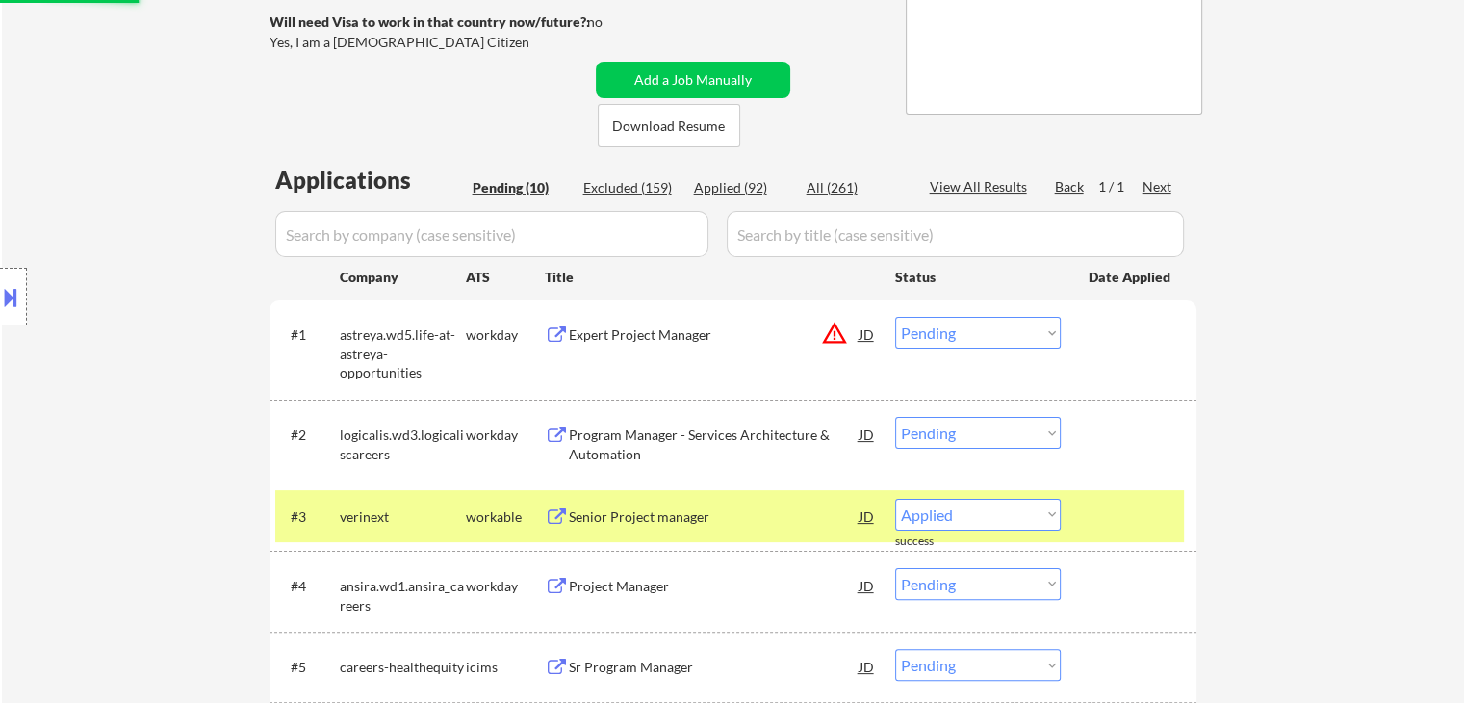
select select ""pending""
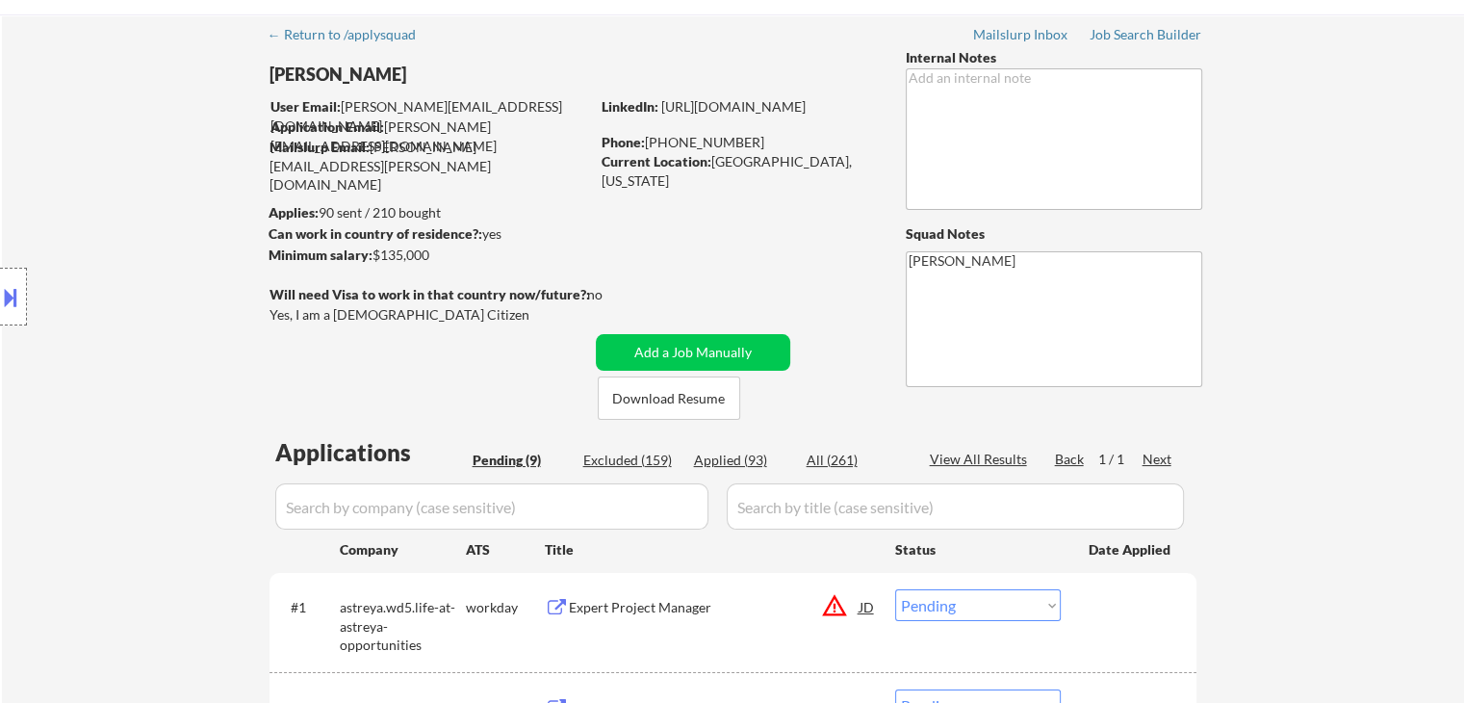
scroll to position [96, 0]
